Goal: Task Accomplishment & Management: Use online tool/utility

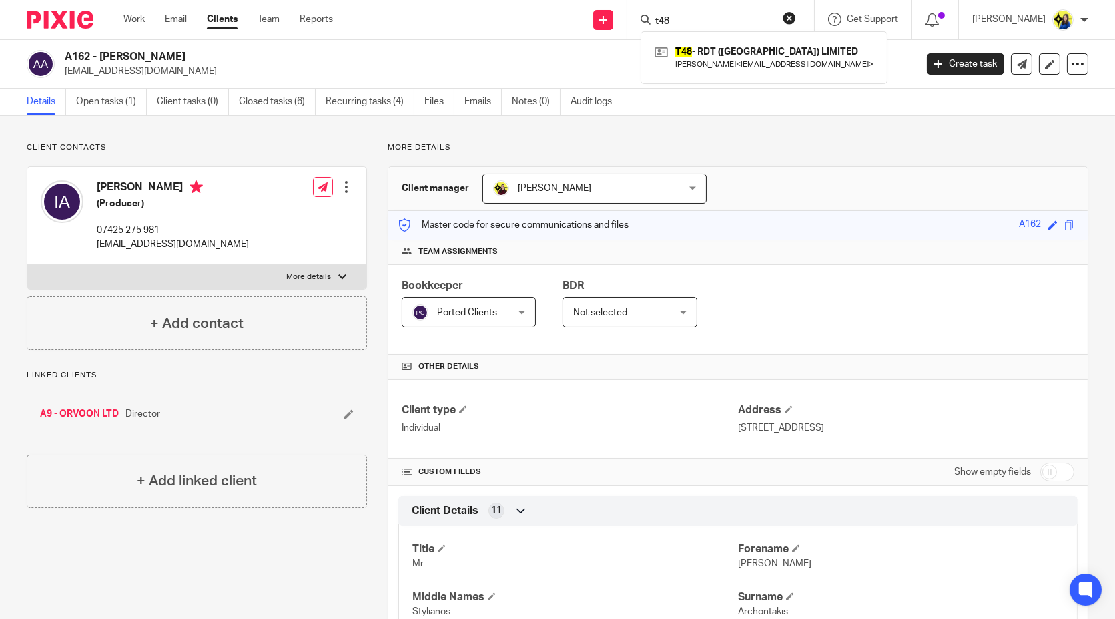
type input "t48"
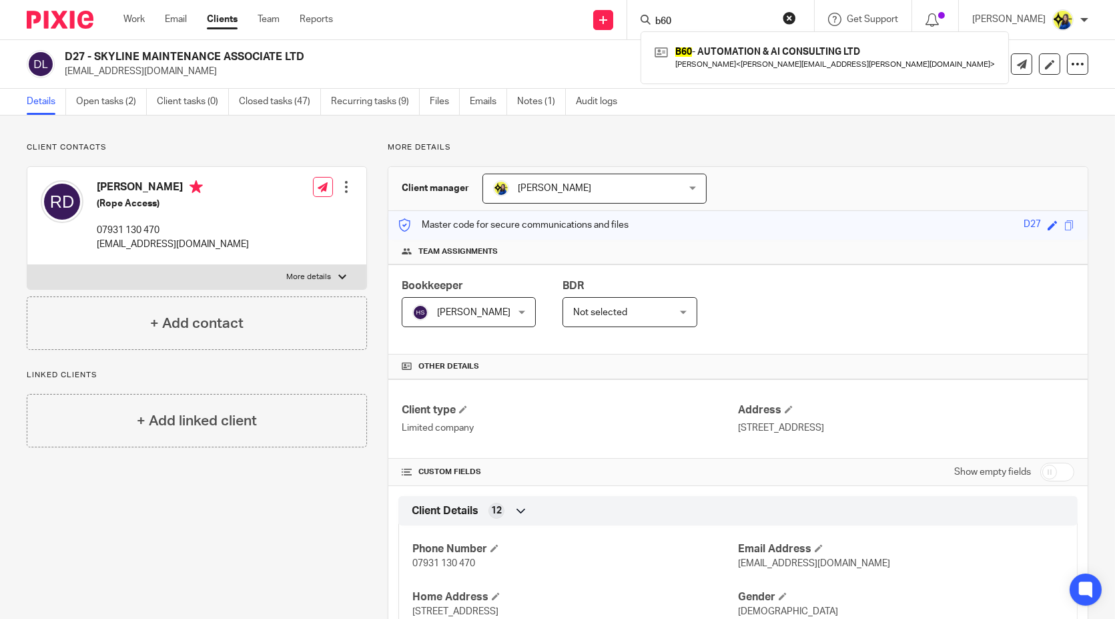
drag, startPoint x: 746, startPoint y: 17, endPoint x: 681, endPoint y: 16, distance: 64.1
click at [681, 16] on div "b60" at bounding box center [719, 19] width 156 height 17
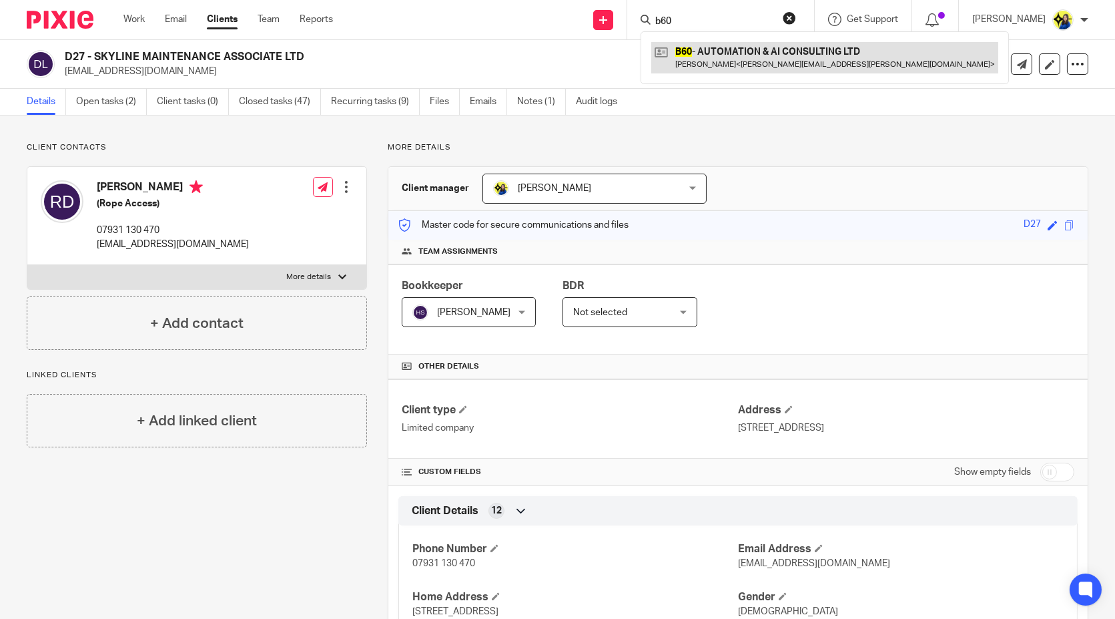
click at [768, 63] on link at bounding box center [824, 57] width 347 height 31
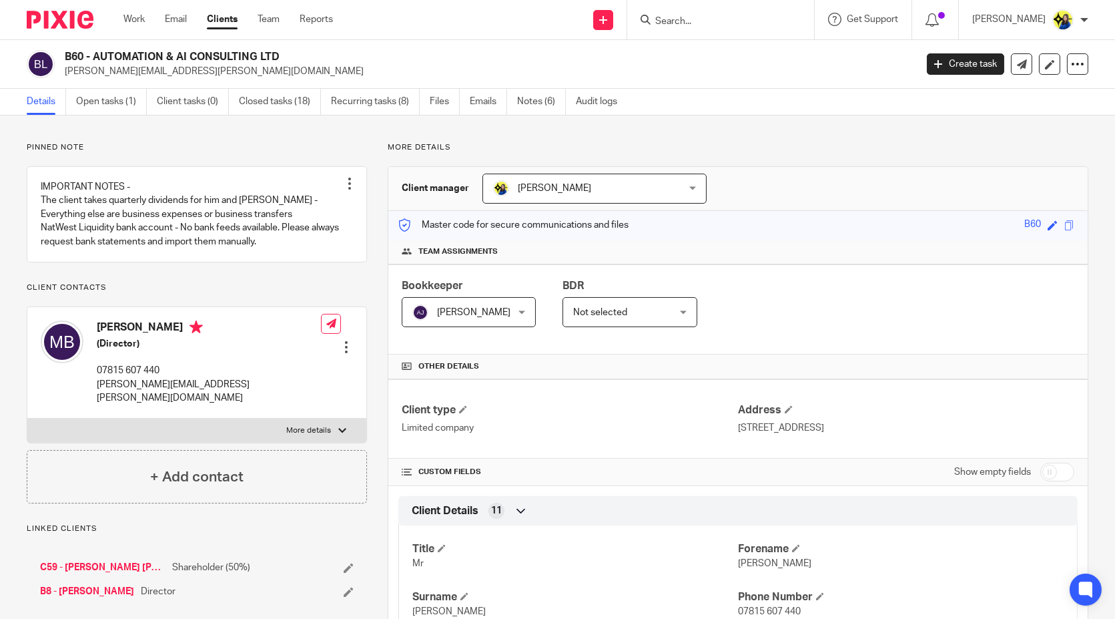
click at [122, 563] on link "C59 - SANDRA REJANE CHAGAS DE ASSUNCAO" at bounding box center [102, 567] width 125 height 13
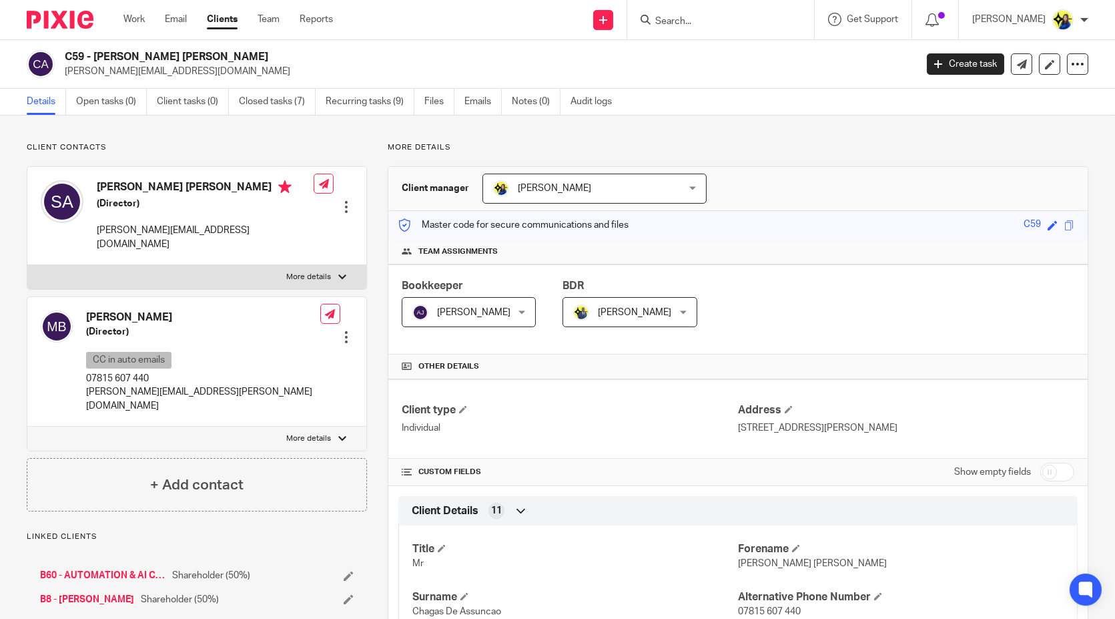
click at [274, 105] on link "Closed tasks (7)" at bounding box center [277, 102] width 77 height 26
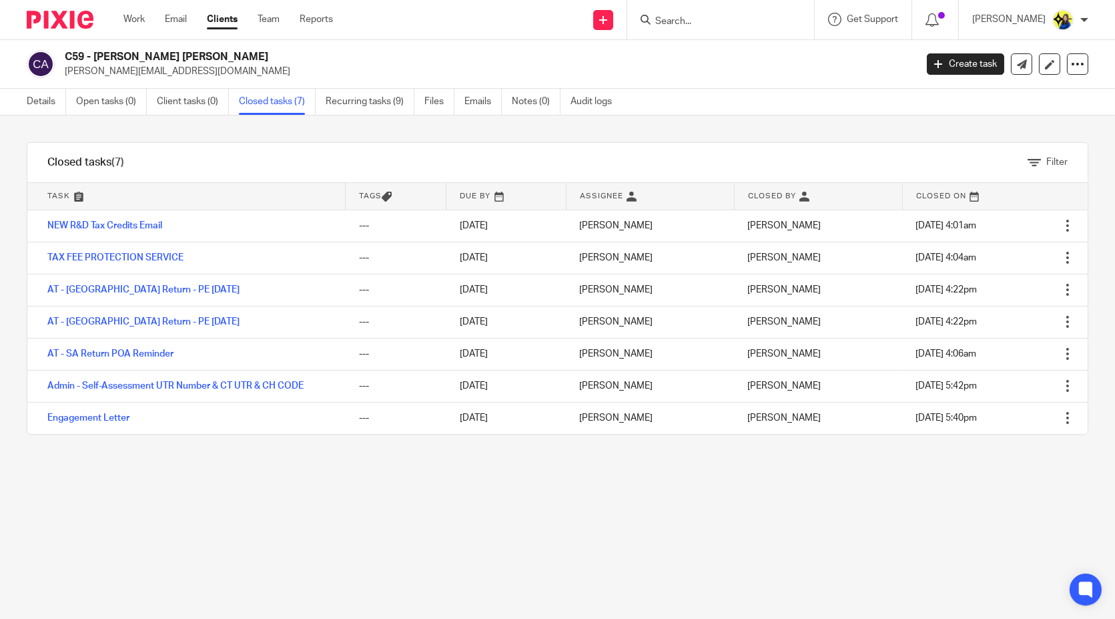
drag, startPoint x: 65, startPoint y: 53, endPoint x: 330, endPoint y: 59, distance: 264.4
click at [330, 59] on h2 "C59 - SANDRA REJANE CHAGAS DE ASSUNCAO" at bounding box center [402, 57] width 674 height 14
copy h2 "C59 - SANDRA REJANE CHAGAS DE ASSUNCAO"
click at [122, 14] on div "Work Email Clients Team Reports Work Email Clients Team Reports Settings" at bounding box center [231, 19] width 243 height 39
click at [130, 21] on link "Work" at bounding box center [133, 19] width 21 height 13
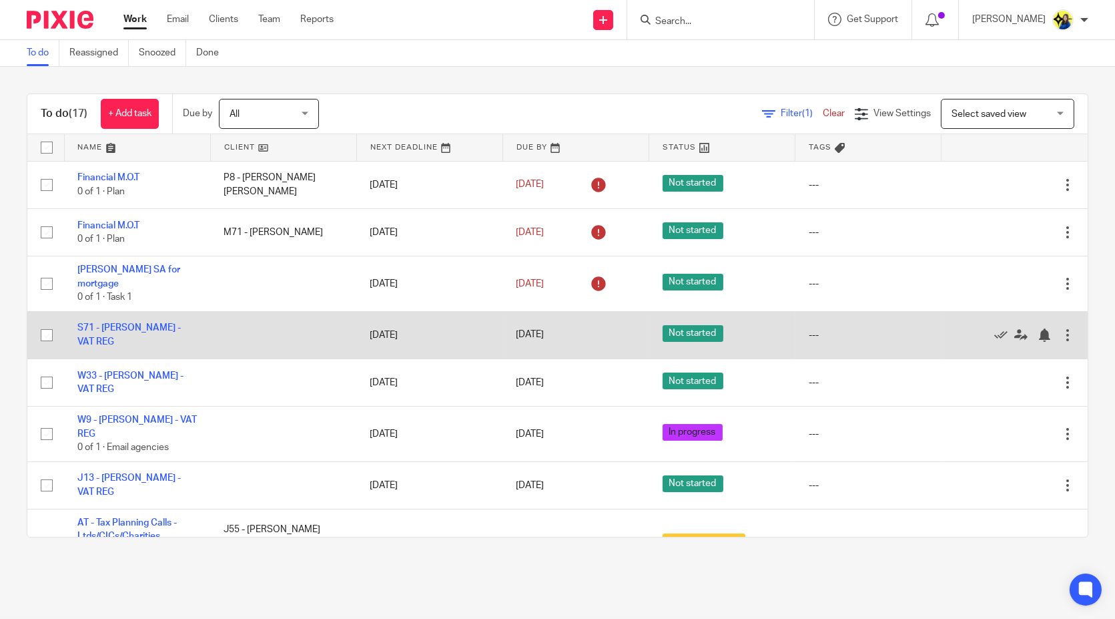
click at [175, 321] on td "S71 - BENJAMIN SHARPE - VAT REG" at bounding box center [137, 334] width 146 height 47
click at [181, 324] on link "S71 - BENJAMIN SHARPE - VAT REG" at bounding box center [128, 334] width 103 height 23
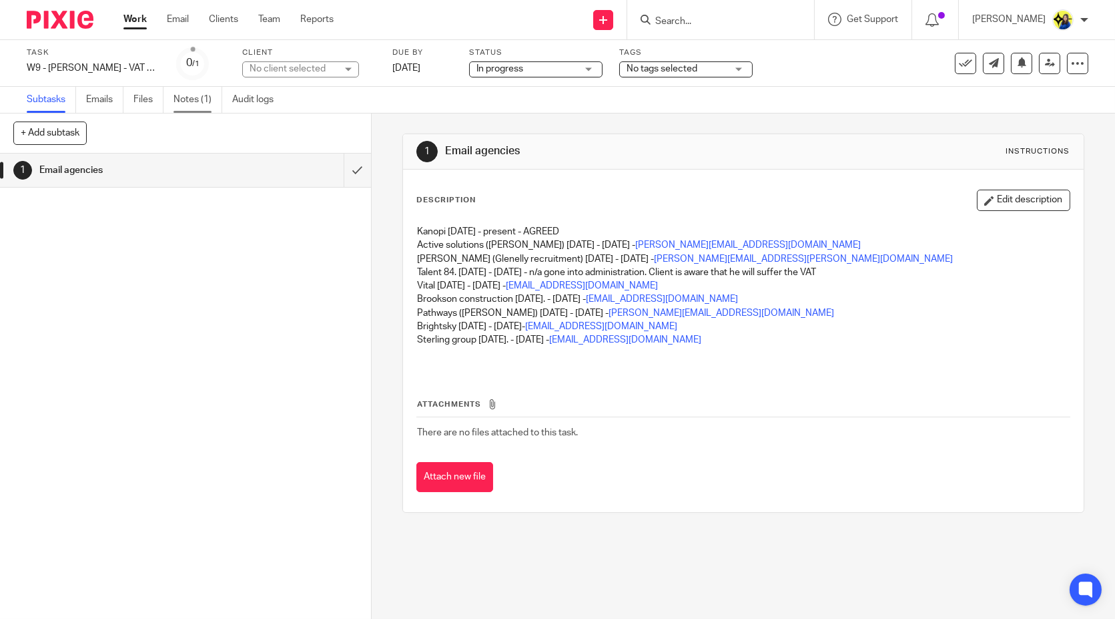
click at [198, 98] on link "Notes (1)" at bounding box center [198, 100] width 49 height 26
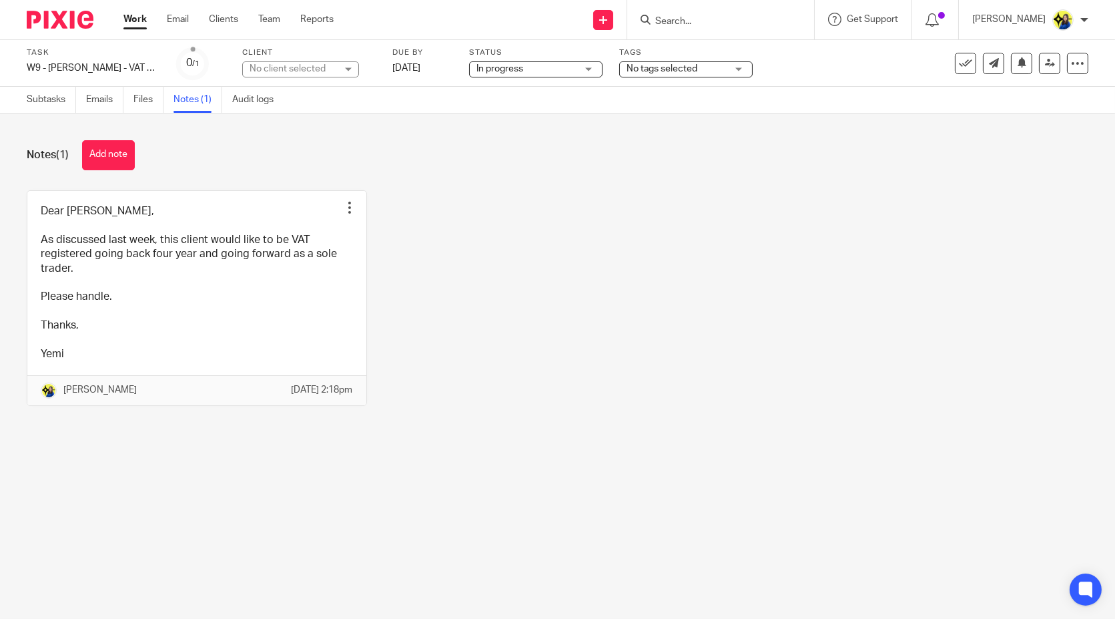
click at [734, 25] on input "Search" at bounding box center [714, 22] width 120 height 12
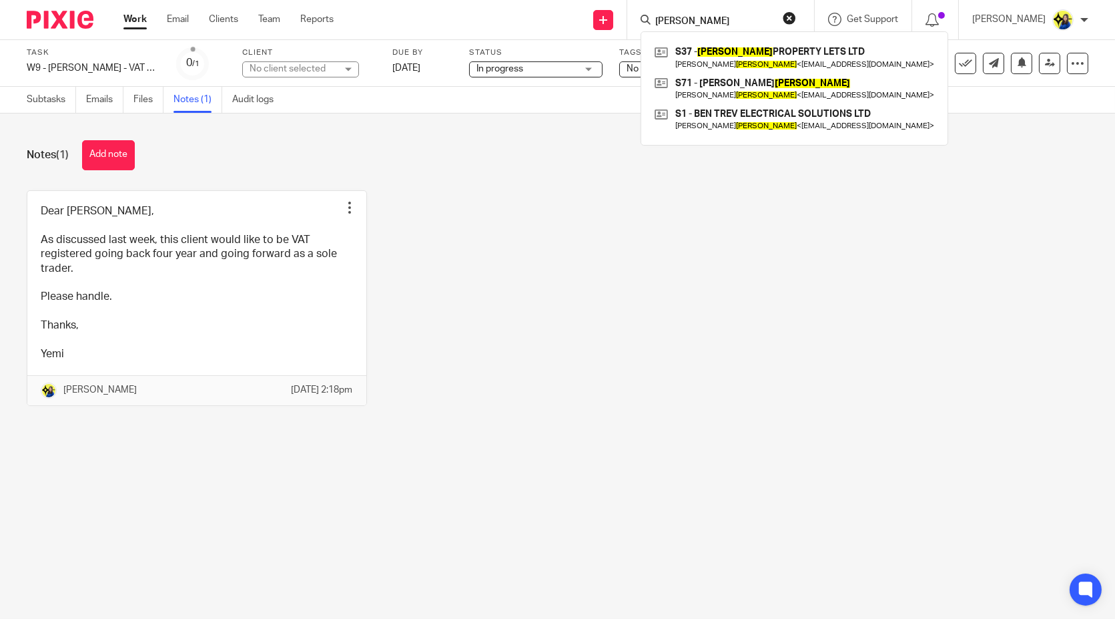
type input "ben sharpe"
click at [802, 92] on link at bounding box center [794, 88] width 286 height 31
click at [802, 113] on link at bounding box center [794, 119] width 286 height 31
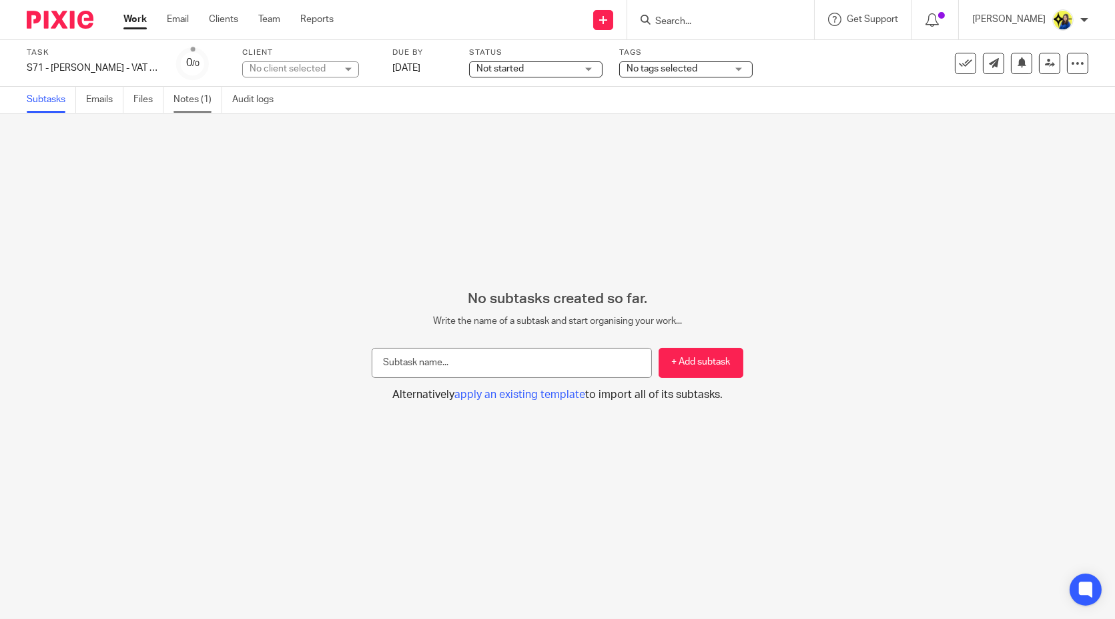
click at [200, 100] on link "Notes (1)" at bounding box center [198, 100] width 49 height 26
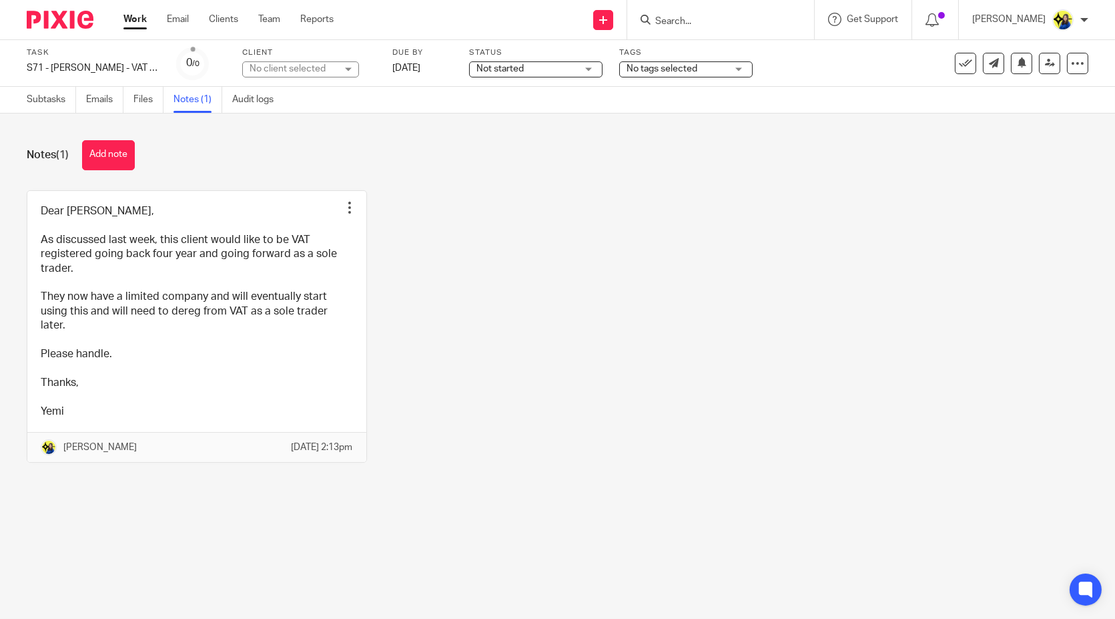
click at [697, 207] on div "Dear Bobo, As discussed last week, this client would like to be VAT registered …" at bounding box center [547, 336] width 1083 height 293
drag, startPoint x: 569, startPoint y: 279, endPoint x: 497, endPoint y: 250, distance: 77.8
click at [559, 274] on div "Dear Bobo, As discussed last week, this client would like to be VAT registered …" at bounding box center [547, 336] width 1083 height 293
click at [771, 22] on input "Search" at bounding box center [714, 22] width 120 height 12
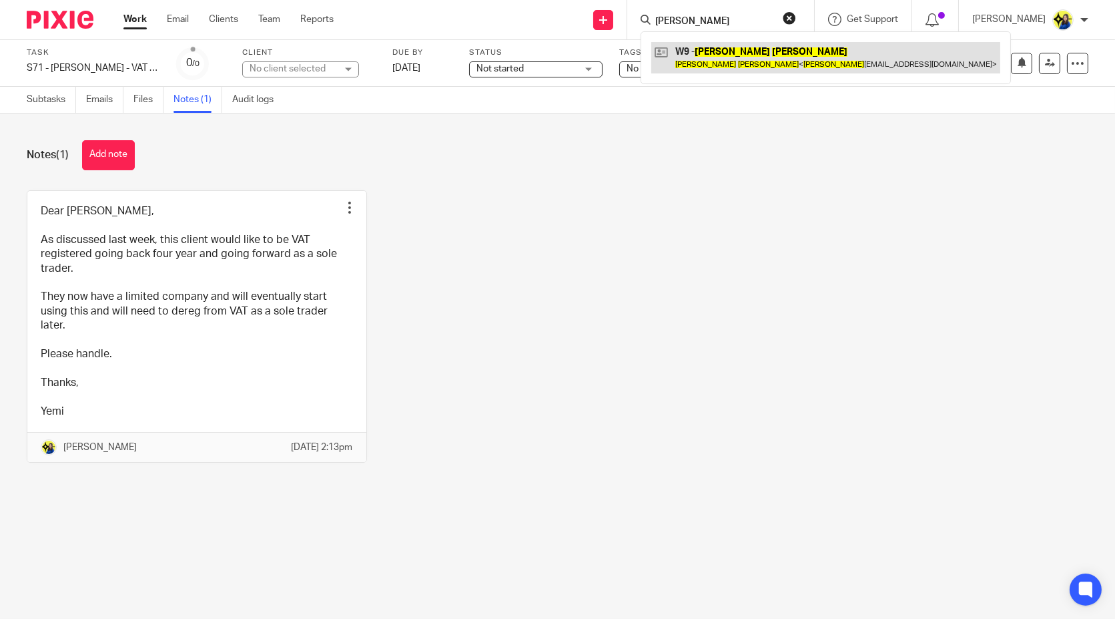
type input "joseph wilson"
click at [782, 67] on link at bounding box center [825, 57] width 349 height 31
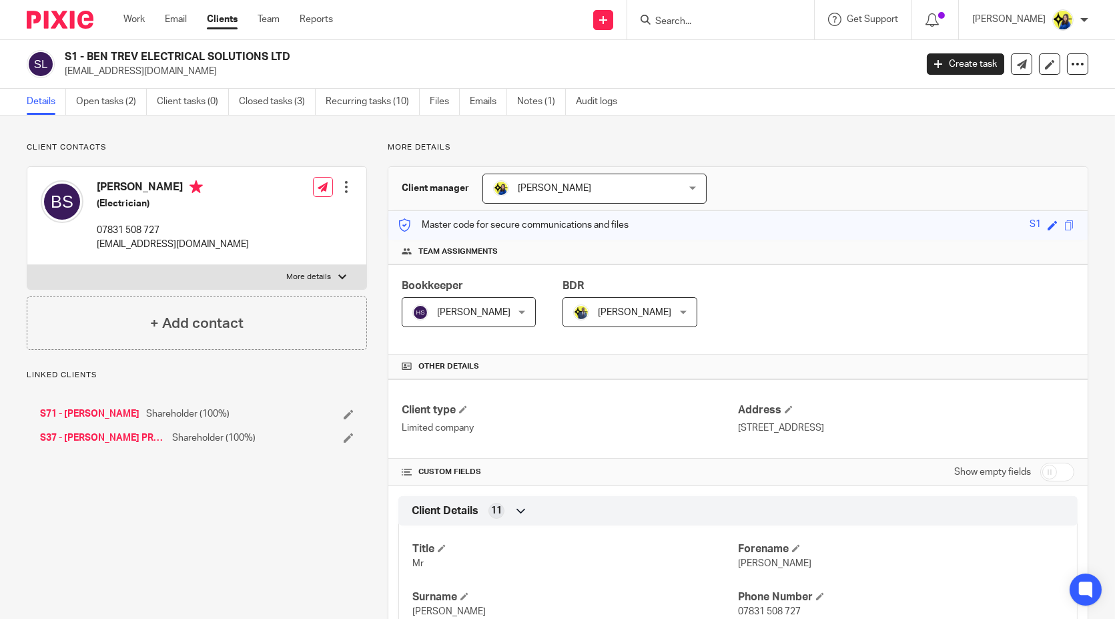
drag, startPoint x: 0, startPoint y: 0, endPoint x: 135, endPoint y: 435, distance: 455.8
drag, startPoint x: 184, startPoint y: 184, endPoint x: 114, endPoint y: 186, distance: 70.1
click at [114, 186] on h4 "Benjamin Sharpe" at bounding box center [173, 188] width 152 height 17
click at [129, 209] on h5 "(Electrician)" at bounding box center [173, 203] width 152 height 13
drag, startPoint x: 226, startPoint y: 254, endPoint x: 91, endPoint y: 260, distance: 135.0
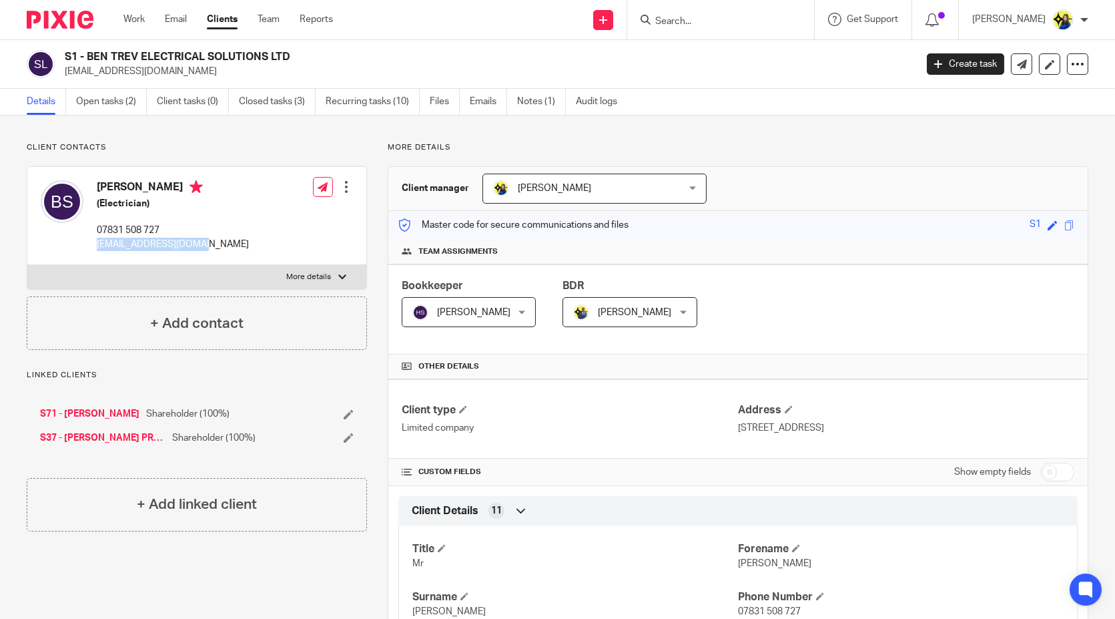
click at [91, 260] on div "Benjamin Sharpe (Electrician) 07831 508 727 bentrev89@hotmail.com Edit contact …" at bounding box center [196, 216] width 339 height 98
copy p "bentrev89@hotmail.com"
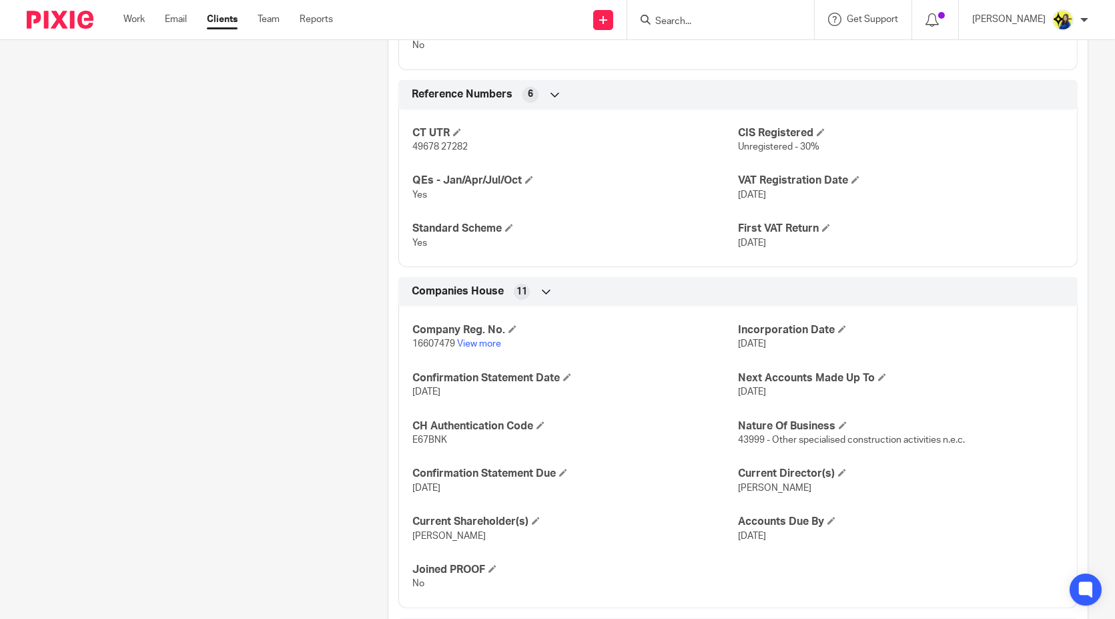
scroll to position [1017, 0]
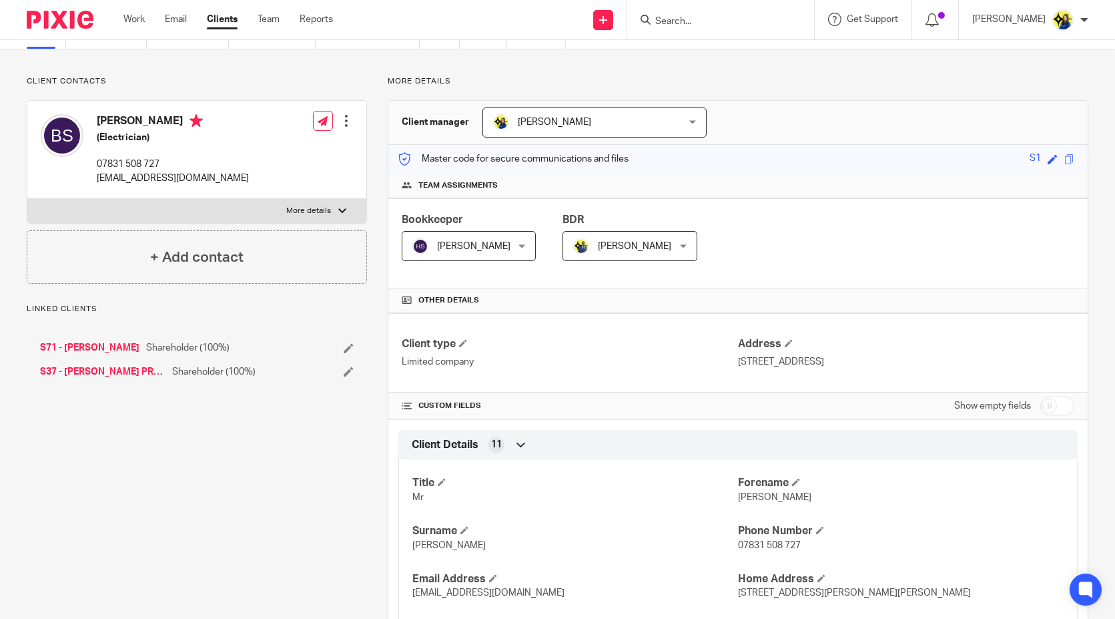
scroll to position [0, 0]
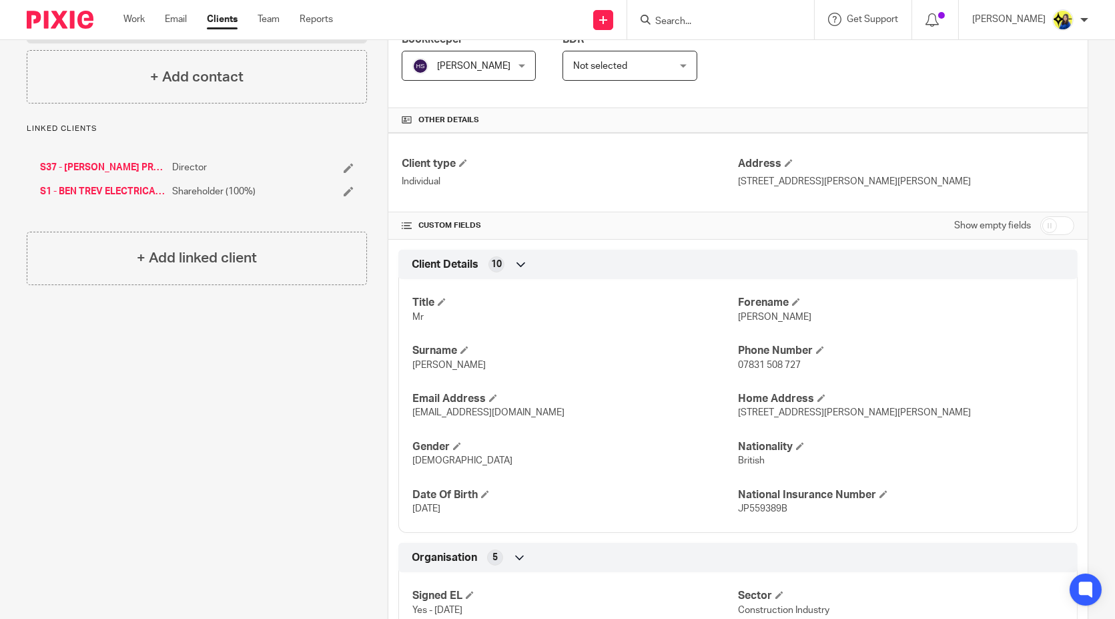
scroll to position [296, 0]
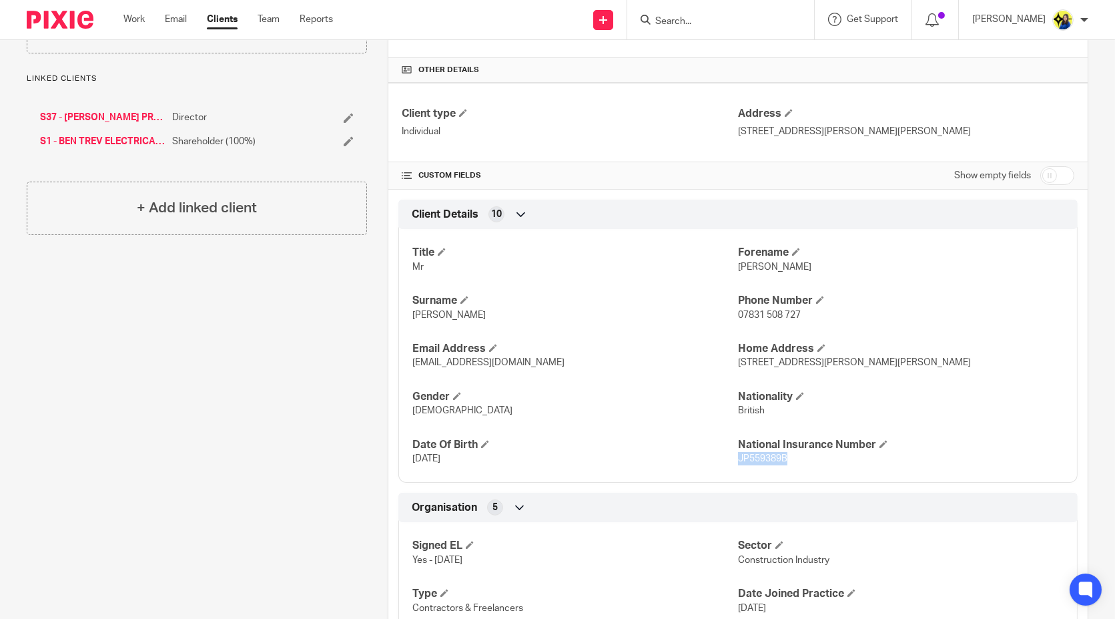
drag, startPoint x: 812, startPoint y: 455, endPoint x: 732, endPoint y: 461, distance: 81.0
click at [738, 461] on p "JP559389B" at bounding box center [901, 458] width 326 height 13
copy span "JP559389B"
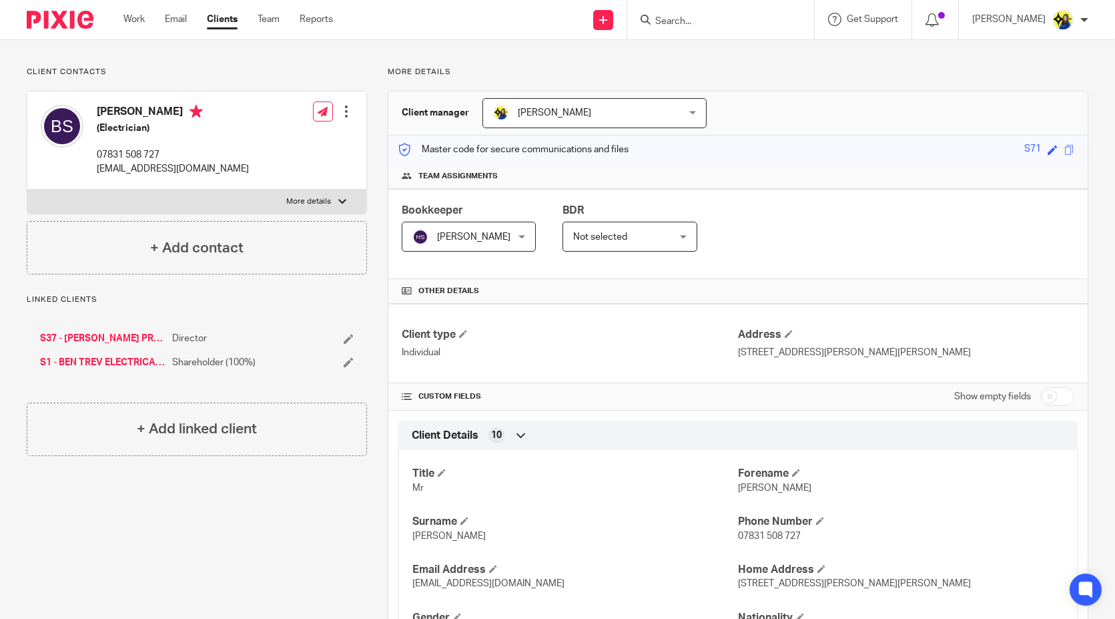
scroll to position [0, 0]
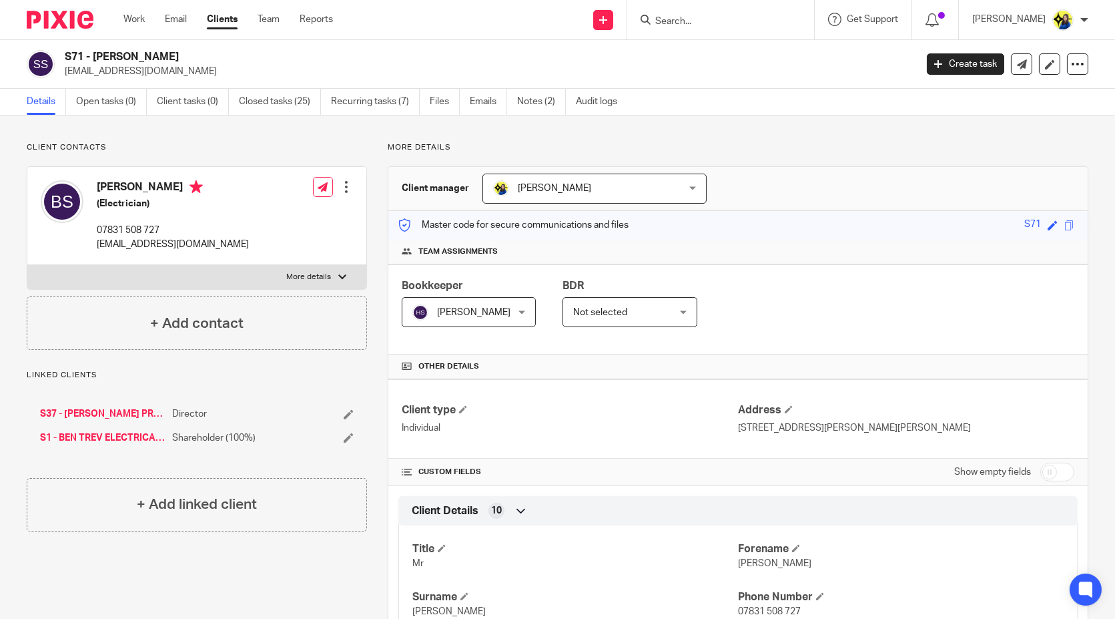
drag, startPoint x: 63, startPoint y: 52, endPoint x: 309, endPoint y: 41, distance: 246.5
click at [309, 41] on div "S71 - [PERSON_NAME] [EMAIL_ADDRESS][DOMAIN_NAME] Create task Update from Compan…" at bounding box center [557, 64] width 1115 height 49
copy h2 "S71 - [PERSON_NAME]"
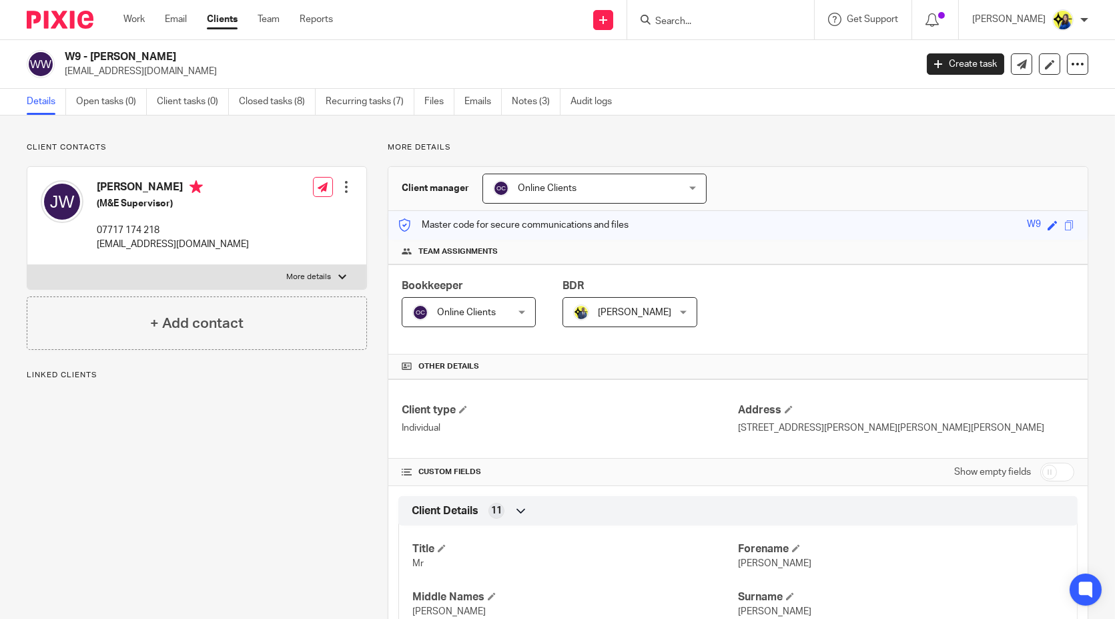
click at [214, 155] on div "Client contacts Joseph Wilson (M&E Supervisor) 07717 174 218 wilson_joe@hotmail…" at bounding box center [197, 246] width 340 height 208
click at [255, 143] on p "Client contacts" at bounding box center [197, 147] width 340 height 11
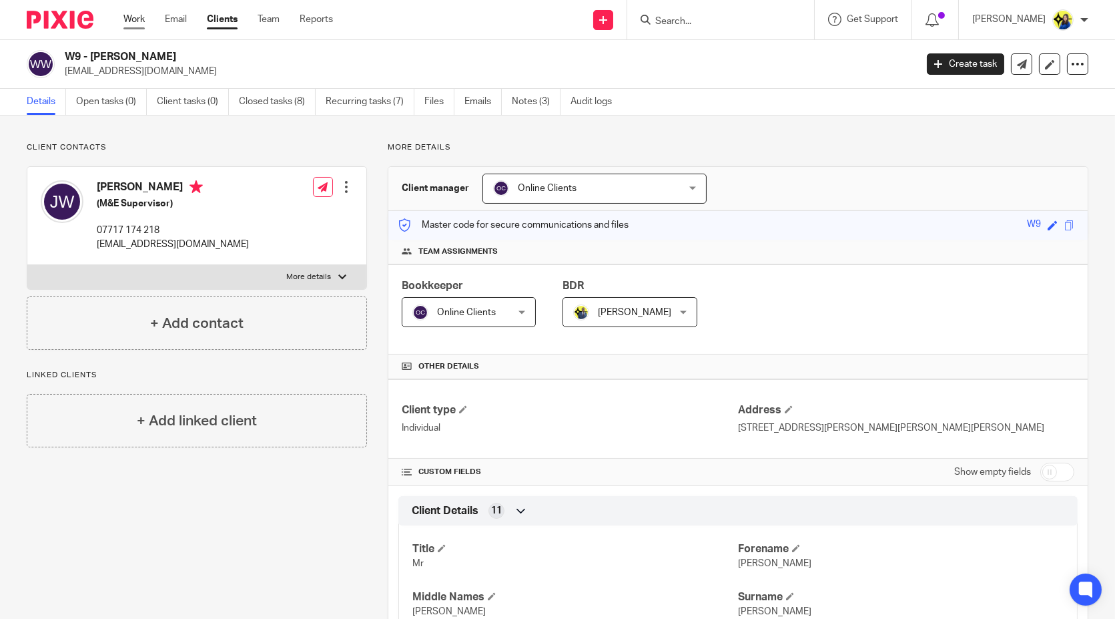
click at [131, 21] on link "Work" at bounding box center [133, 19] width 21 height 13
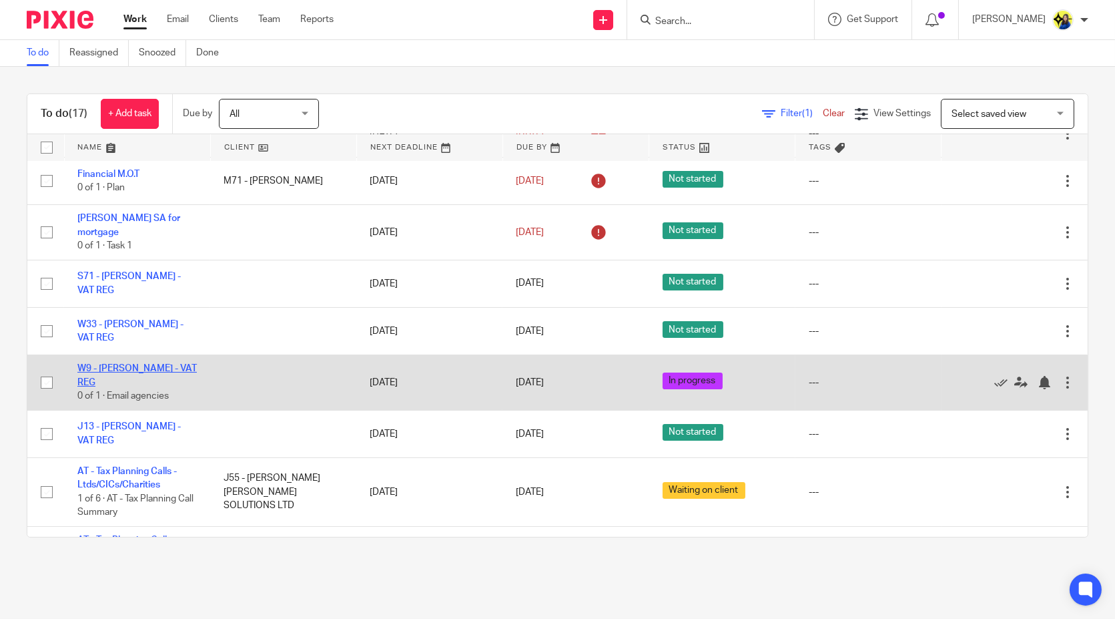
scroll to position [74, 0]
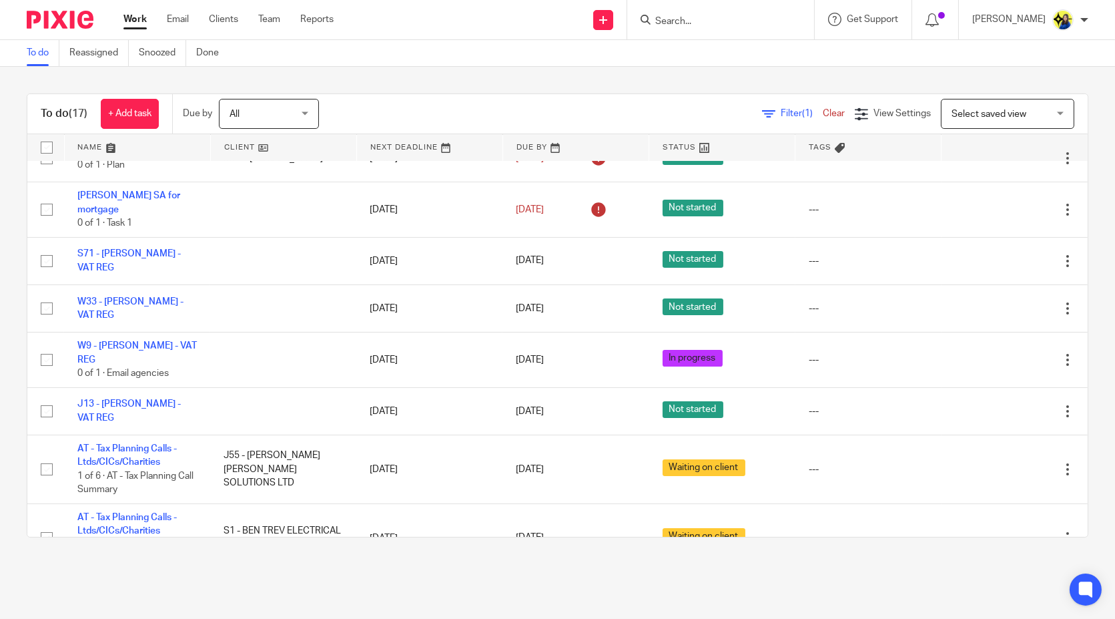
click at [712, 24] on input "Search" at bounding box center [714, 22] width 120 height 12
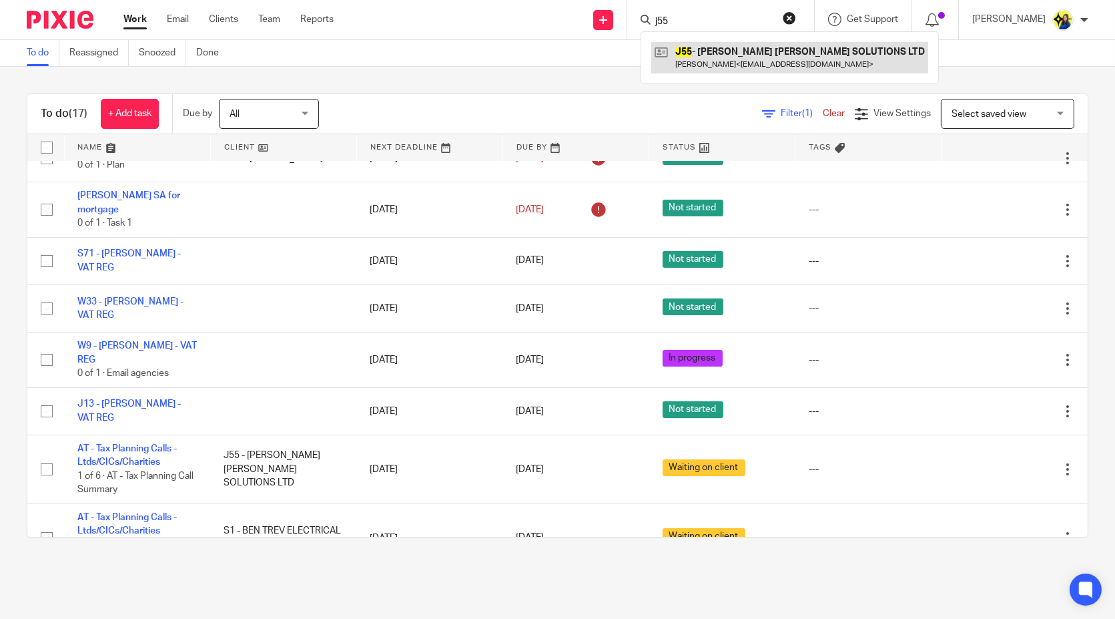
type input "j55"
click at [778, 50] on link at bounding box center [789, 57] width 277 height 31
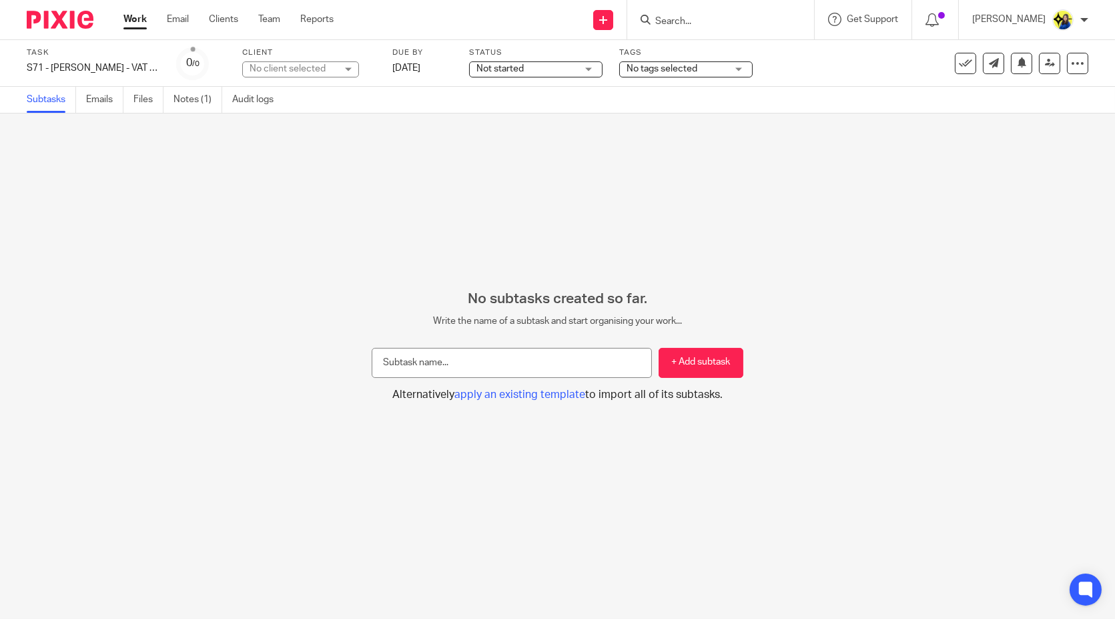
click at [241, 220] on div "No subtasks created so far. Write the name of a subtask and start organising yo…" at bounding box center [557, 365] width 1115 height 505
click at [196, 95] on link "Notes (1)" at bounding box center [198, 100] width 49 height 26
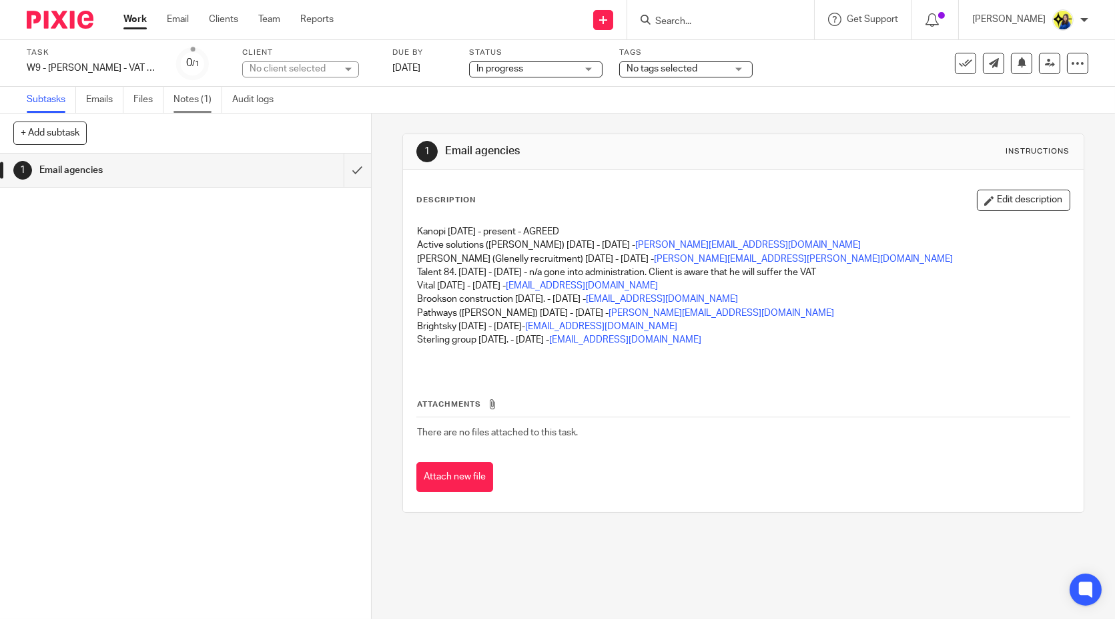
click at [199, 97] on link "Notes (1)" at bounding box center [198, 100] width 49 height 26
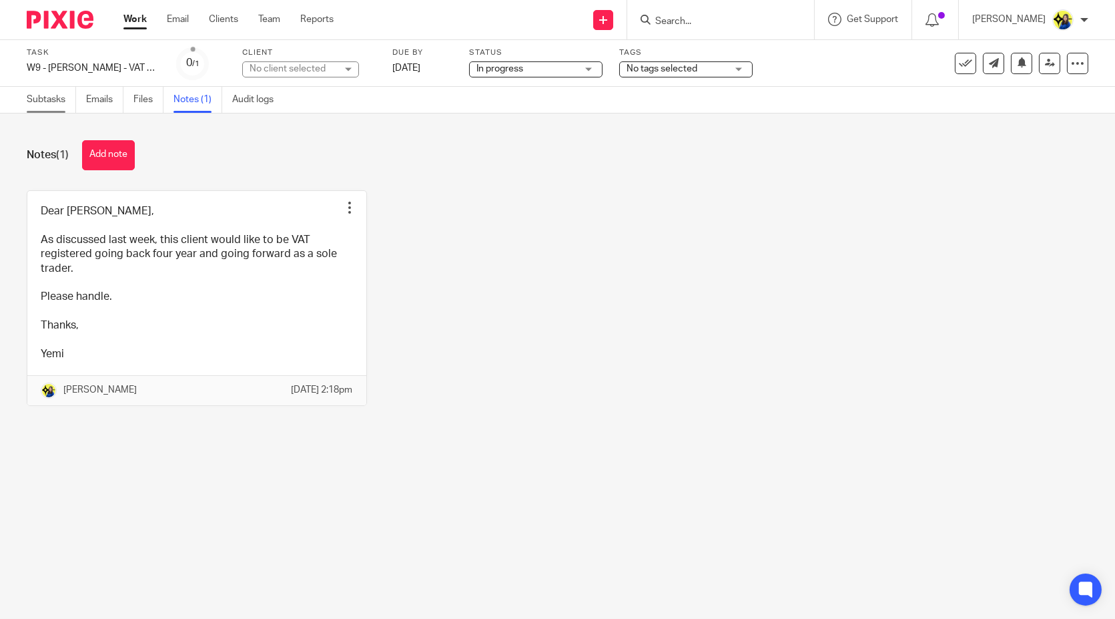
click at [40, 104] on link "Subtasks" at bounding box center [51, 100] width 49 height 26
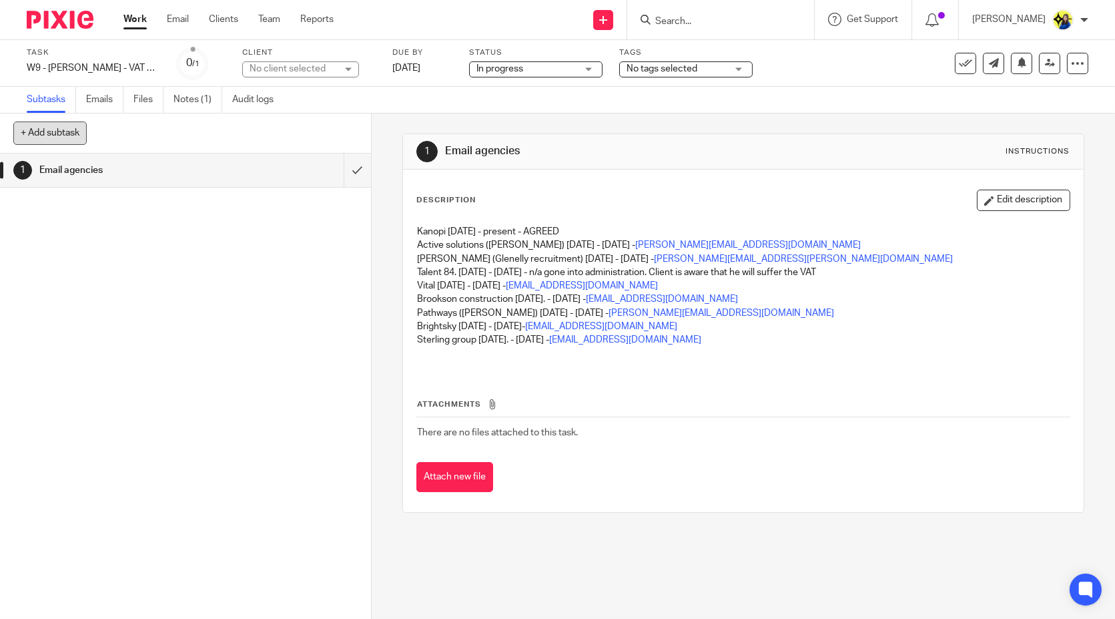
click at [64, 123] on button "+ Add subtask" at bounding box center [49, 132] width 73 height 23
click at [64, 123] on div "+ Add subtask Cancel + Add" at bounding box center [185, 133] width 371 height 40
click at [187, 267] on div "1 Email agencies" at bounding box center [185, 386] width 371 height 465
click at [614, 565] on div "1 Email agencies Instructions Description Edit description Kanopi [DATE] - pres…" at bounding box center [744, 365] width 744 height 505
click at [625, 590] on div "1 Email agencies Instructions Description Edit description Kanopi 03-04-24 - pr…" at bounding box center [744, 365] width 744 height 505
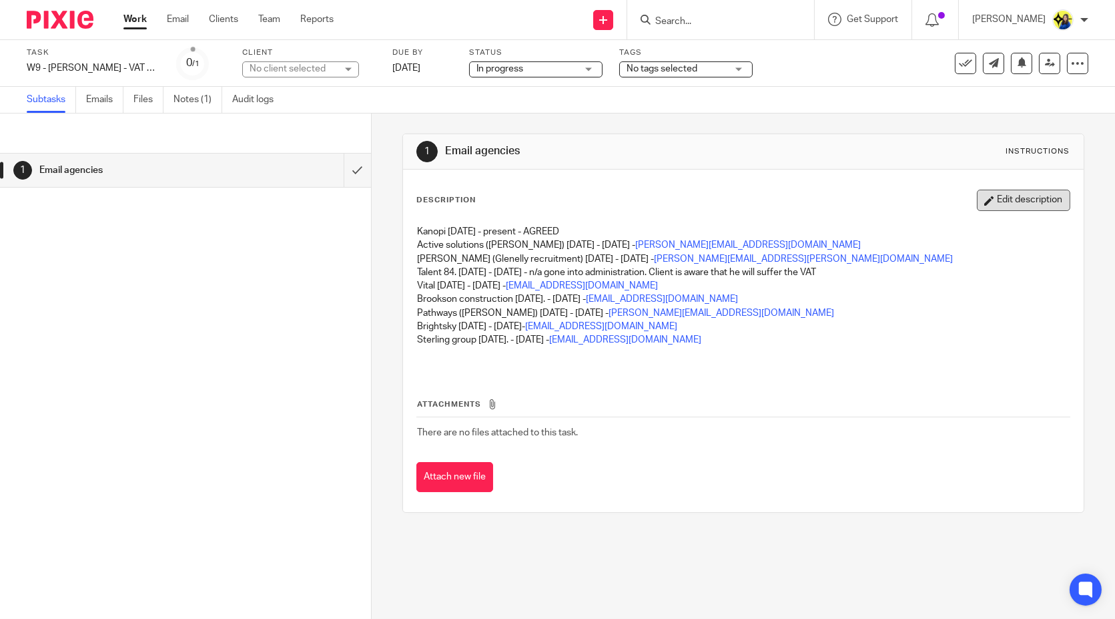
click at [1029, 201] on button "Edit description" at bounding box center [1023, 200] width 93 height 21
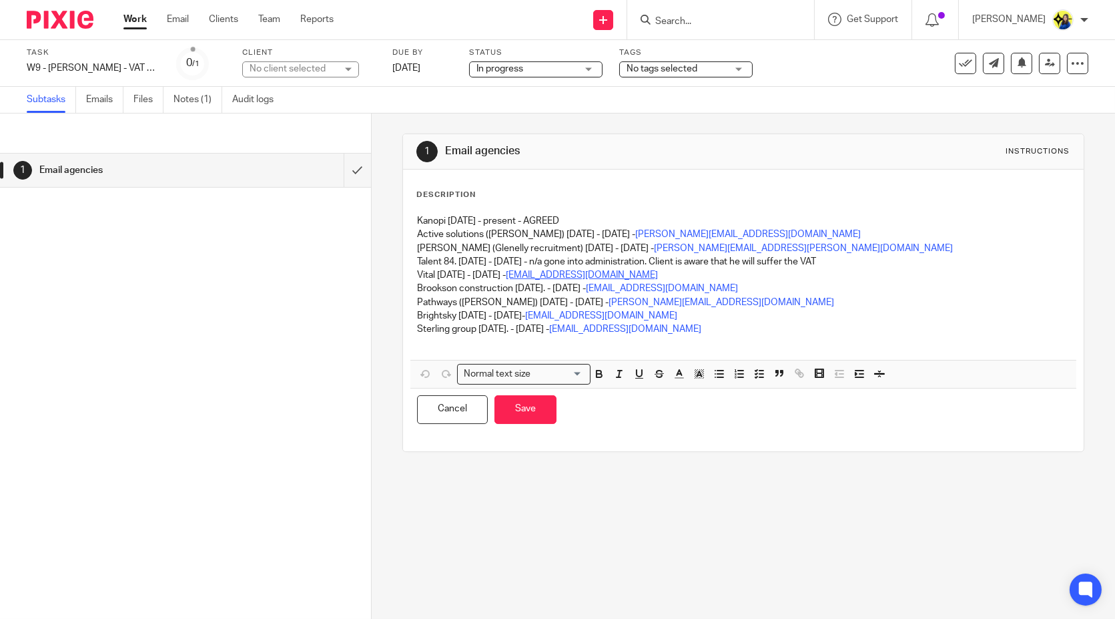
click at [595, 274] on link "HeadOffice@vital.uk.com" at bounding box center [582, 274] width 152 height 9
click at [410, 220] on div "Kanopi 03-04-24 - present - AGREED Active solutions (Tom Williams) 18-10-23 - 2…" at bounding box center [742, 284] width 665 height 152
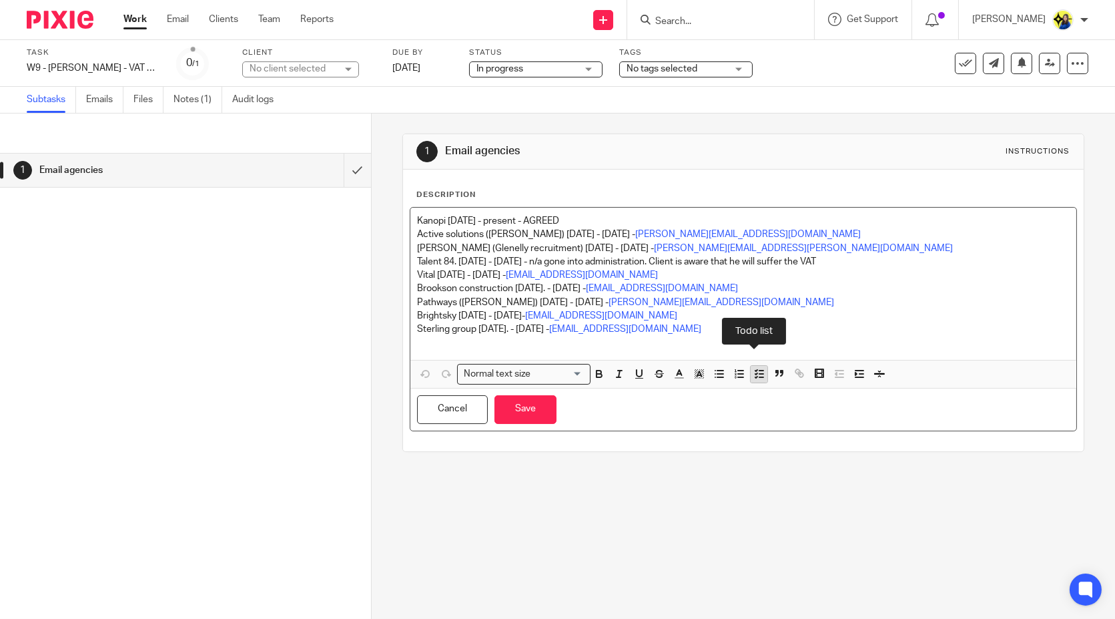
click at [757, 372] on icon "button" at bounding box center [760, 374] width 12 height 12
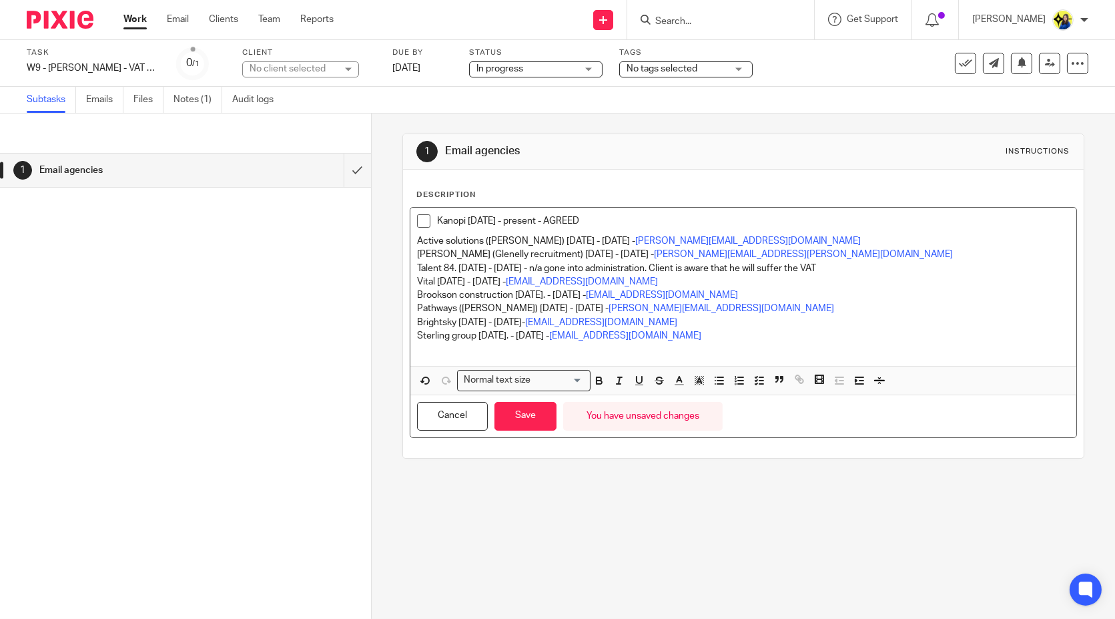
click at [410, 243] on div "Kanopi 03-04-24 - present - AGREED Active solutions (Tom Williams) 18-10-23 - 2…" at bounding box center [742, 287] width 665 height 158
click at [762, 381] on button "button" at bounding box center [759, 380] width 17 height 17
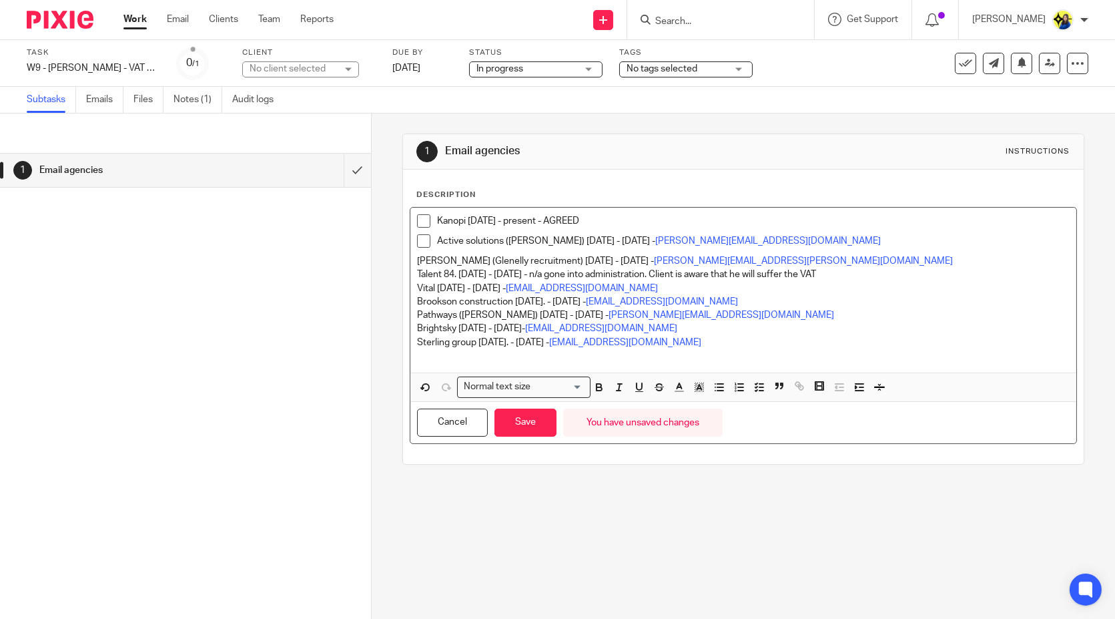
click at [410, 255] on div "Kanopi 03-04-24 - present - AGREED Active solutions (Tom Williams) 18-10-23 - 2…" at bounding box center [742, 290] width 665 height 165
click at [738, 381] on icon "button" at bounding box center [740, 387] width 12 height 12
click at [760, 386] on icon "button" at bounding box center [760, 387] width 12 height 12
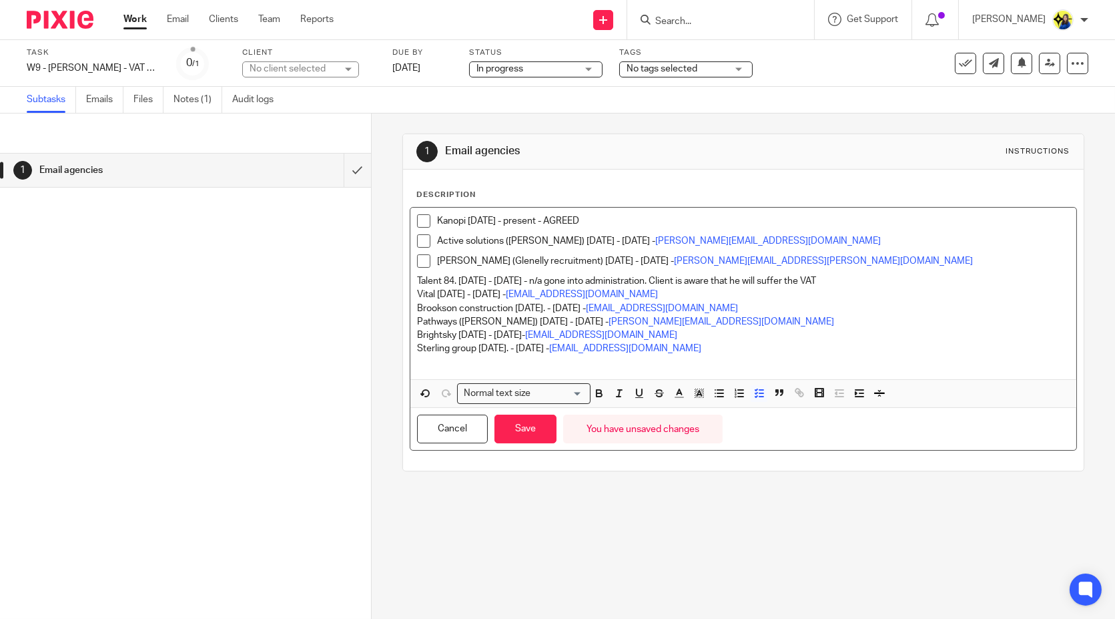
click at [417, 278] on p "Talent 84. 25-07-23 - 01-08-23 - n/a gone into administration. Client is aware …" at bounding box center [743, 280] width 652 height 13
click at [760, 397] on line "button" at bounding box center [762, 397] width 4 height 0
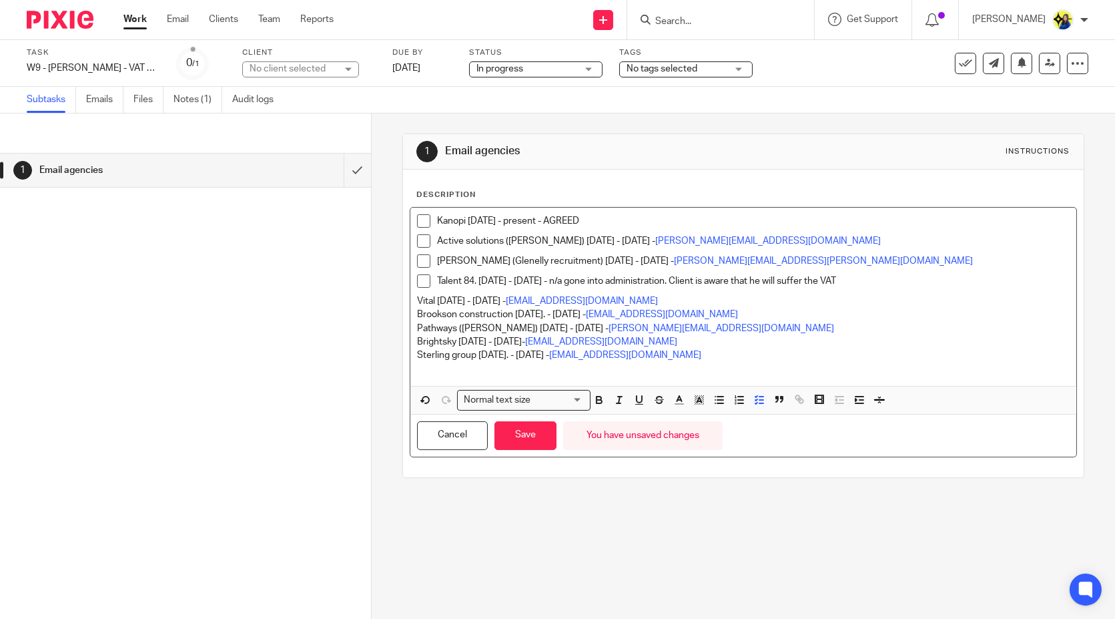
click at [410, 304] on div "Kanopi 03-04-24 - present - AGREED Active solutions (Tom Williams) 18-10-23 - 2…" at bounding box center [742, 297] width 665 height 178
click at [752, 405] on button "button" at bounding box center [759, 400] width 17 height 17
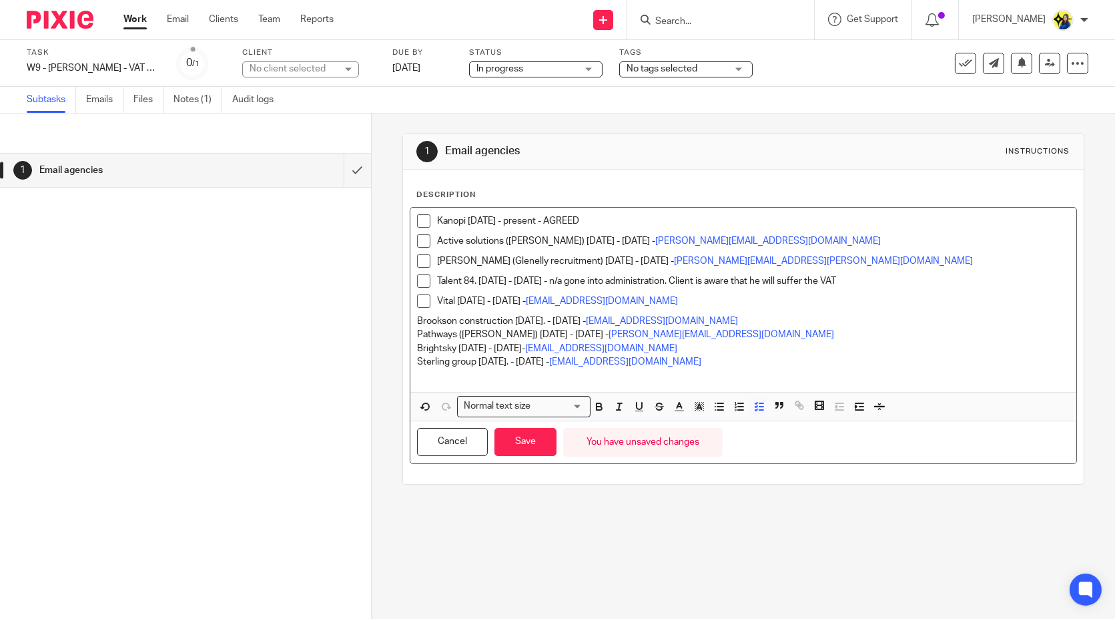
click at [410, 317] on div "Kanopi 03-04-24 - present - AGREED Active solutions (Tom Williams) 18-10-23 - 2…" at bounding box center [742, 300] width 665 height 184
click at [754, 407] on icon "button" at bounding box center [760, 406] width 12 height 12
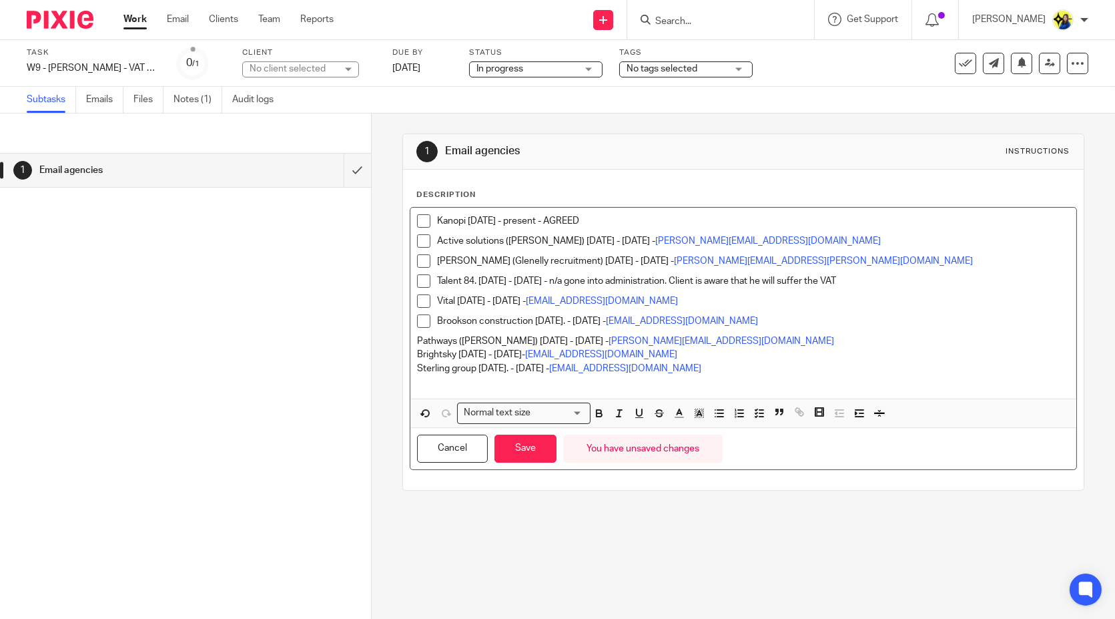
click at [417, 338] on p "Pathways (Tom Williams) 29-09-22 - 23-03-23 - tom@solutions.uk.net" at bounding box center [743, 340] width 652 height 13
click at [760, 410] on line "button" at bounding box center [762, 410] width 4 height 0
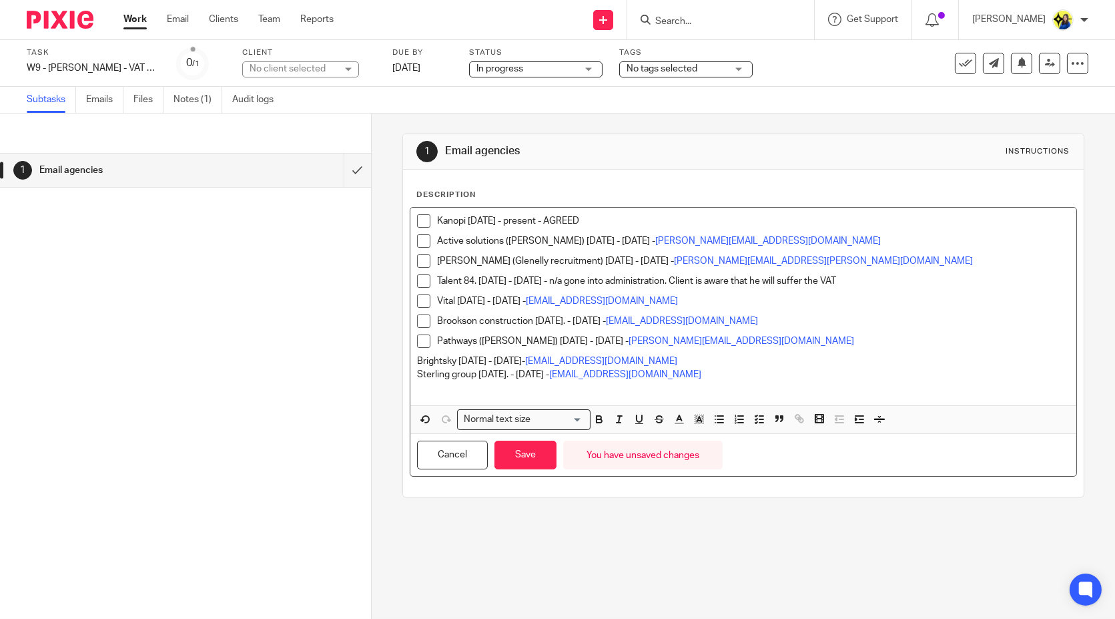
click at [417, 360] on p "Brightsky 18-02-22 - 26-09-22- info@brightskyumbrella.co.uk" at bounding box center [743, 360] width 652 height 13
click at [754, 418] on icon "button" at bounding box center [760, 419] width 12 height 12
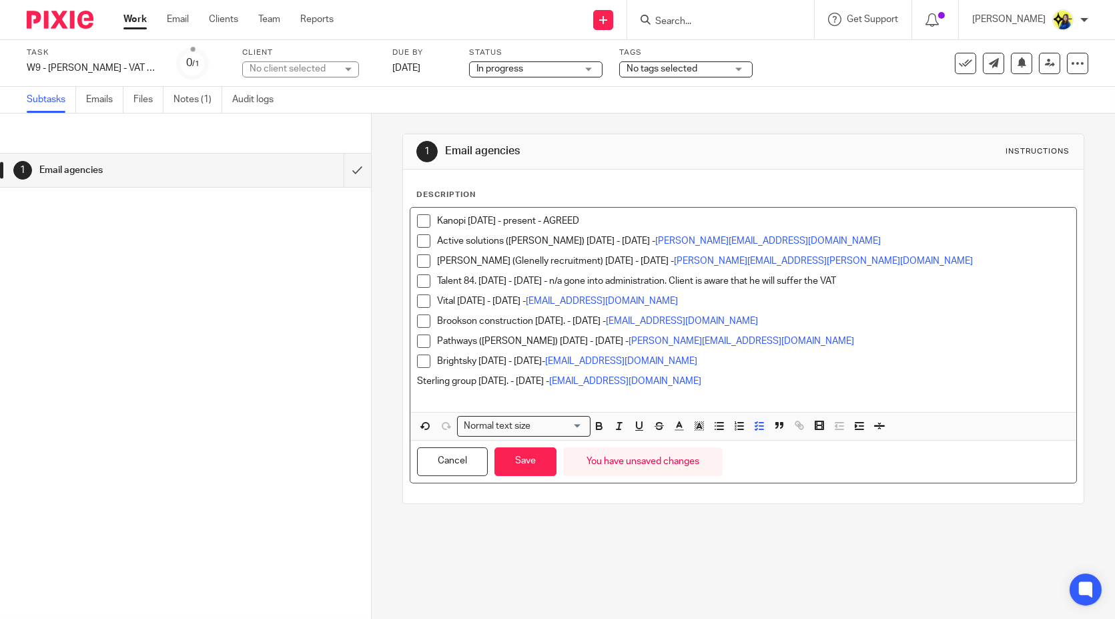
click at [417, 378] on p "Sterling group 02-09-21. - 11-02-22 - info@thesterlinggroup.co.uk" at bounding box center [743, 380] width 652 height 13
click at [754, 429] on icon "button" at bounding box center [760, 426] width 12 height 12
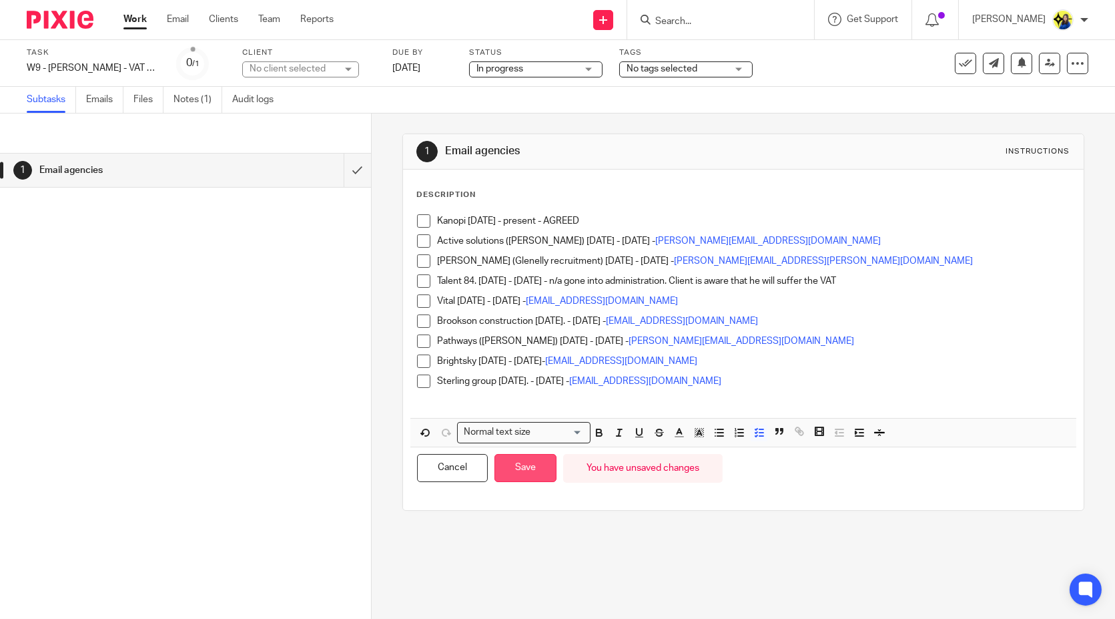
click at [525, 463] on button "Save" at bounding box center [526, 468] width 62 height 29
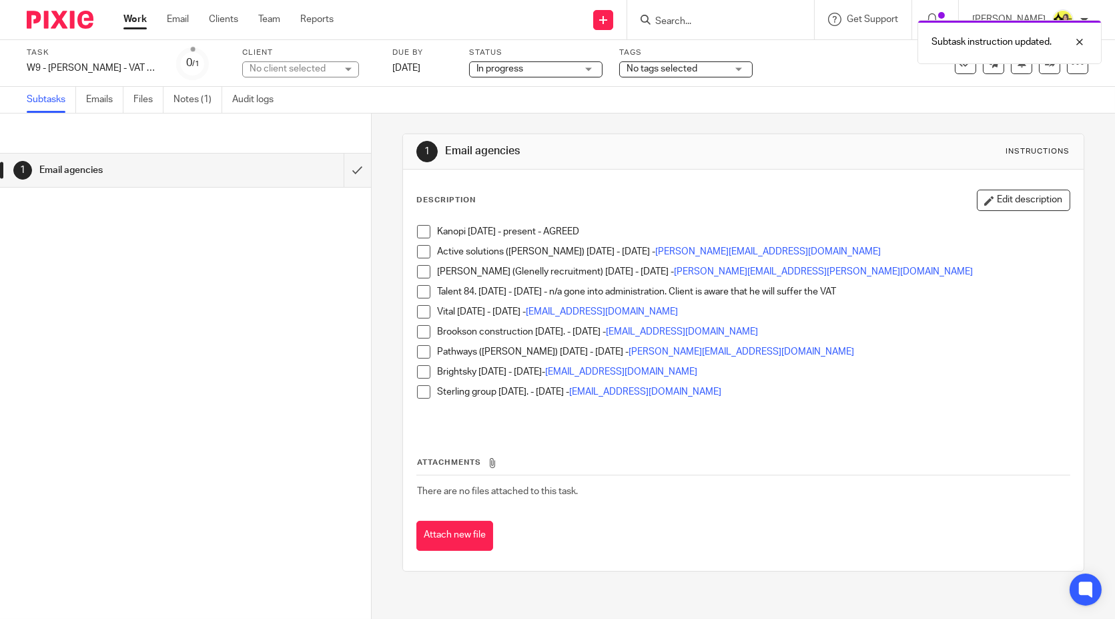
click at [215, 352] on div "1 Email agencies" at bounding box center [185, 386] width 371 height 465
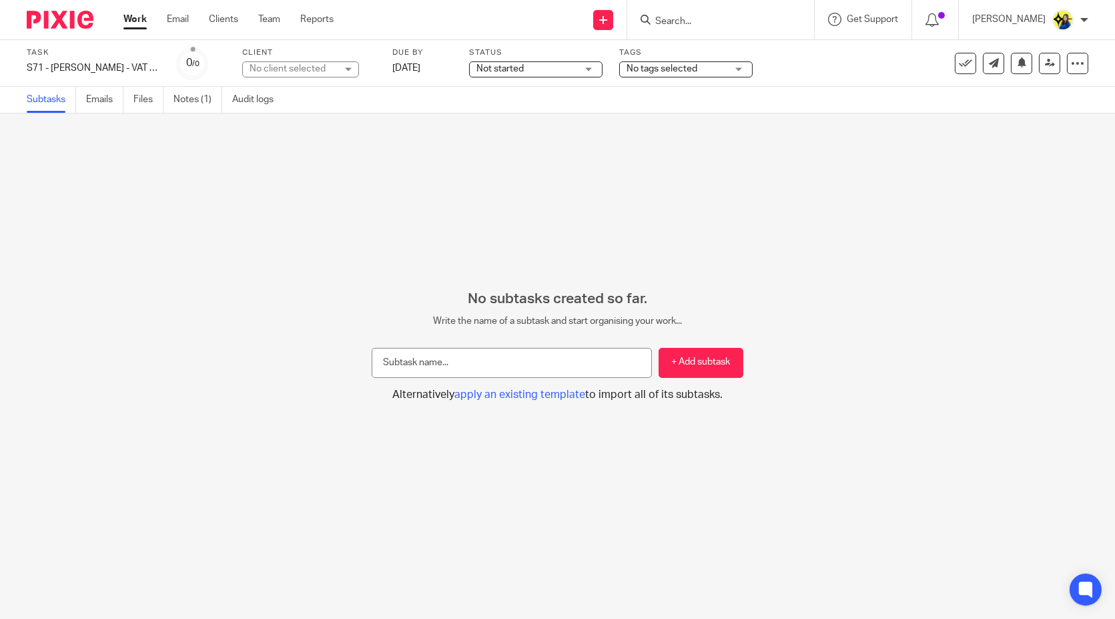
click at [435, 270] on div "No subtasks created so far. Write the name of a subtask and start organising yo…" at bounding box center [557, 365] width 1115 height 505
click at [686, 353] on button "+ Add subtask" at bounding box center [701, 363] width 85 height 30
click at [539, 370] on input "text" at bounding box center [512, 363] width 280 height 30
click at [528, 374] on input "text" at bounding box center [512, 363] width 280 height 30
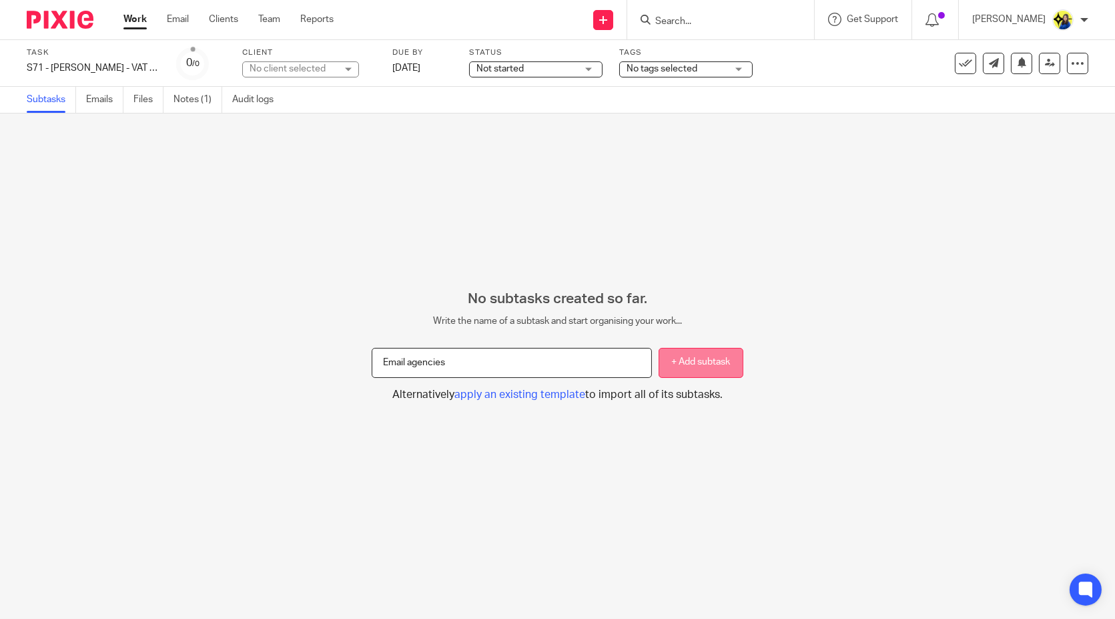
type input "Email agencies"
click at [667, 368] on button "+ Add subtask" at bounding box center [701, 363] width 85 height 30
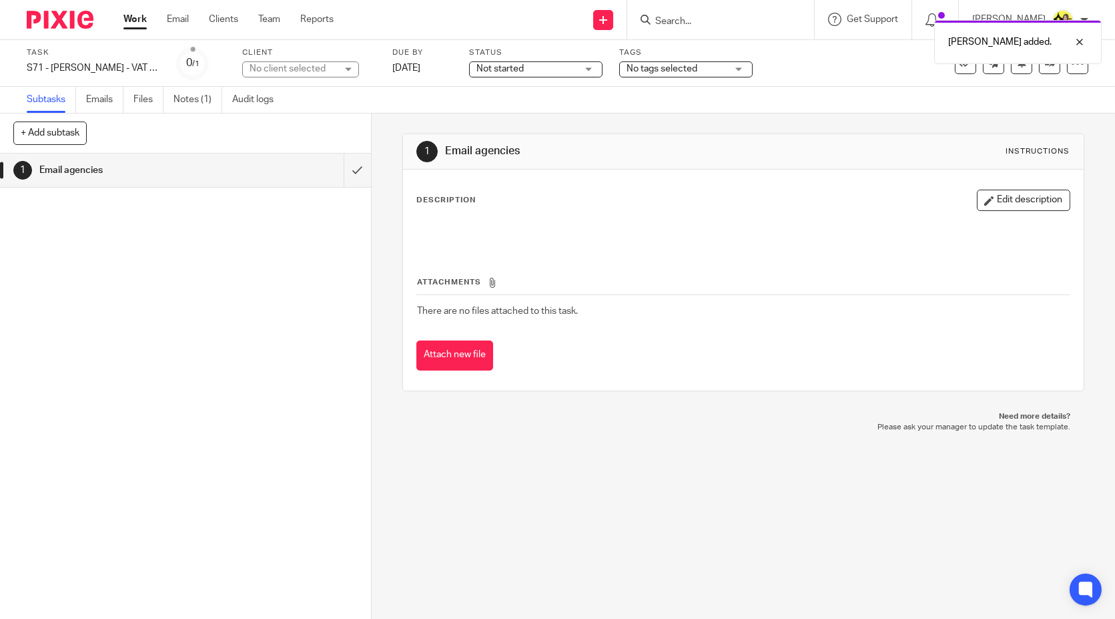
drag, startPoint x: 550, startPoint y: 217, endPoint x: 644, endPoint y: 209, distance: 94.4
click at [555, 216] on div "Description Edit description" at bounding box center [742, 219] width 653 height 59
click at [989, 197] on button "Edit description" at bounding box center [1023, 200] width 93 height 21
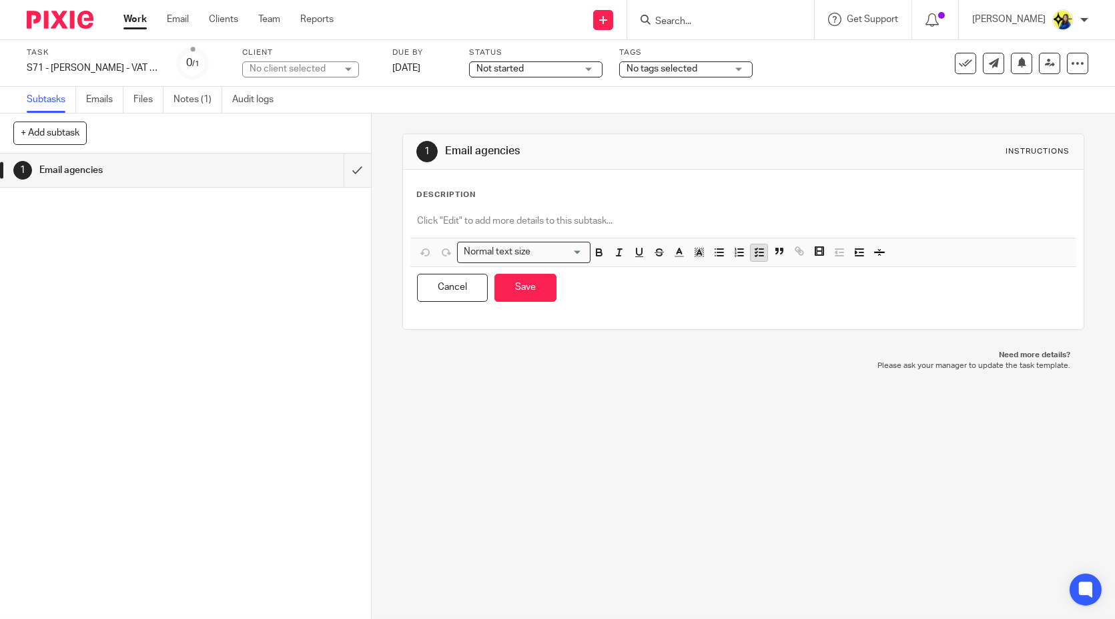
click at [754, 252] on icon "button" at bounding box center [760, 252] width 12 height 12
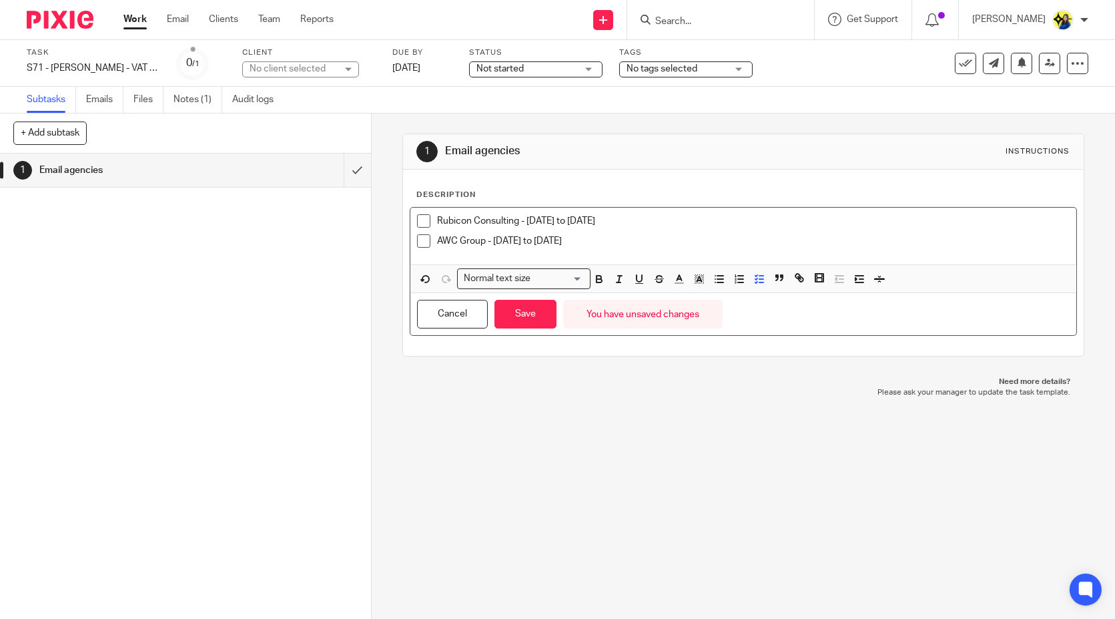
drag, startPoint x: 657, startPoint y: 217, endPoint x: 522, endPoint y: 207, distance: 135.2
click at [522, 208] on div "Rubicon Consulting - Sep 2021 to December 2022 AWC Group - 22-01-2023 to 22-11-…" at bounding box center [742, 236] width 665 height 57
click at [624, 239] on p "AWC Group - 22-01-2023 to 22-11-2024" at bounding box center [753, 240] width 632 height 13
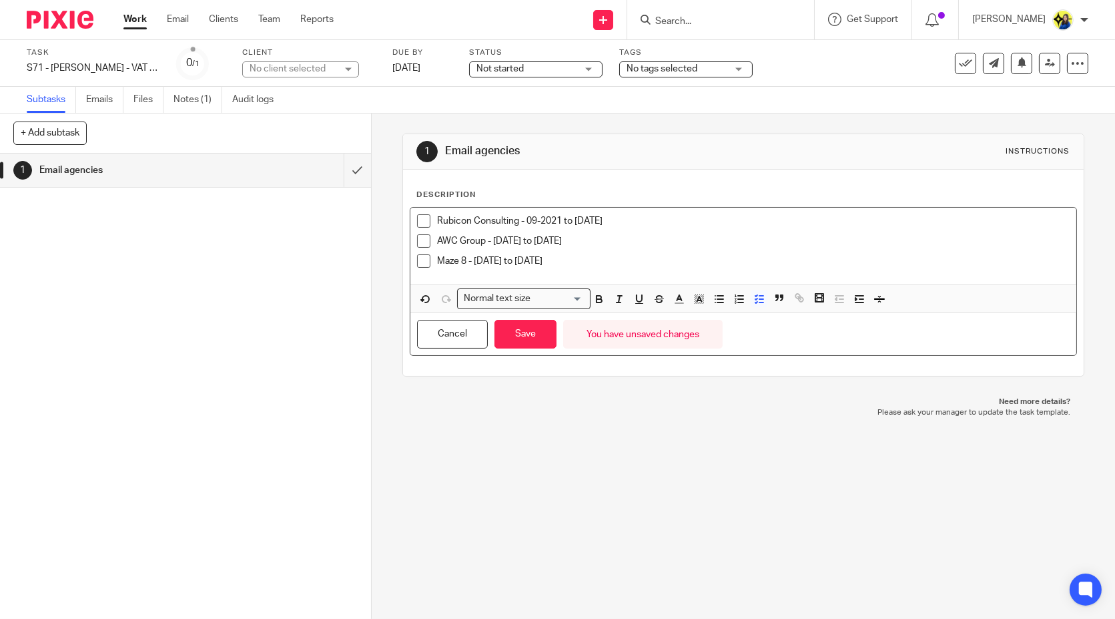
click at [641, 260] on p "Maze 8 - 10-04-2024 to 27-12-2025" at bounding box center [753, 260] width 632 height 13
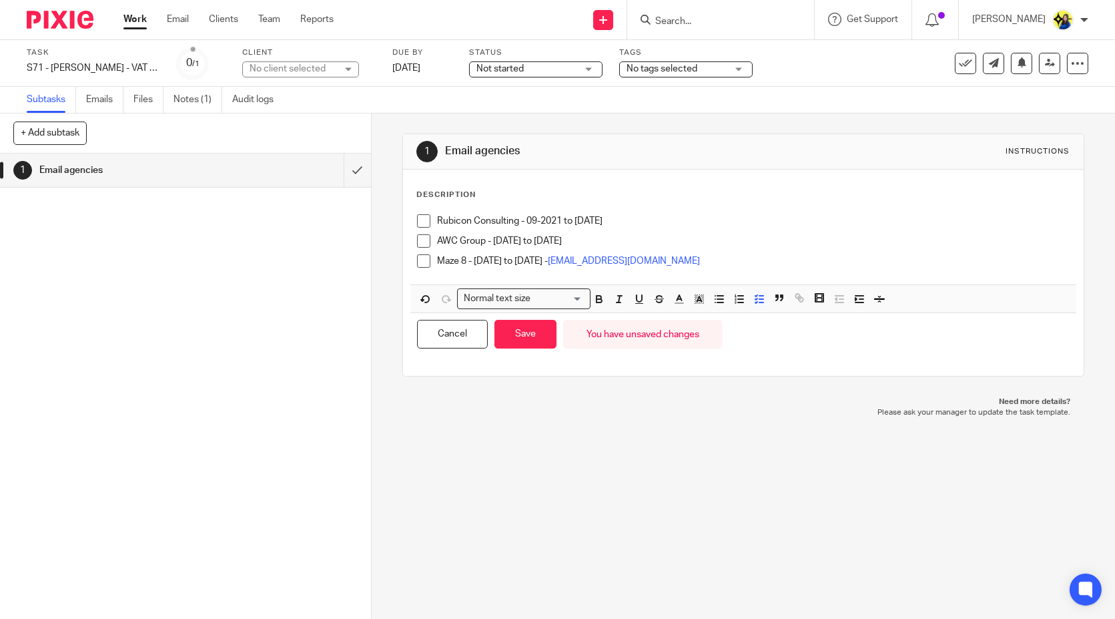
click at [659, 247] on p "AWC Group - 22-01-2023 to 22-11-2024" at bounding box center [753, 240] width 632 height 13
click at [655, 224] on p "Rubicon Consulting - 09-2021 to 21-12-2022" at bounding box center [753, 220] width 632 height 13
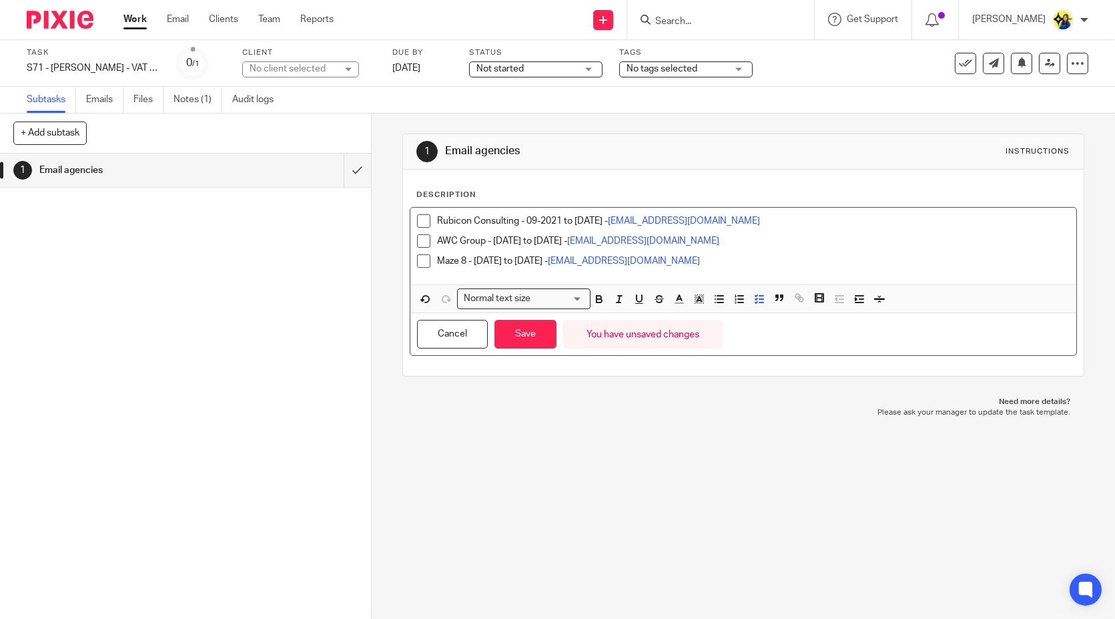
drag, startPoint x: 575, startPoint y: 425, endPoint x: 457, endPoint y: 376, distance: 127.8
click at [566, 420] on div "1 Email agencies Instructions Description Rubicon Consulting - 09-2021 to 21-12…" at bounding box center [744, 365] width 744 height 505
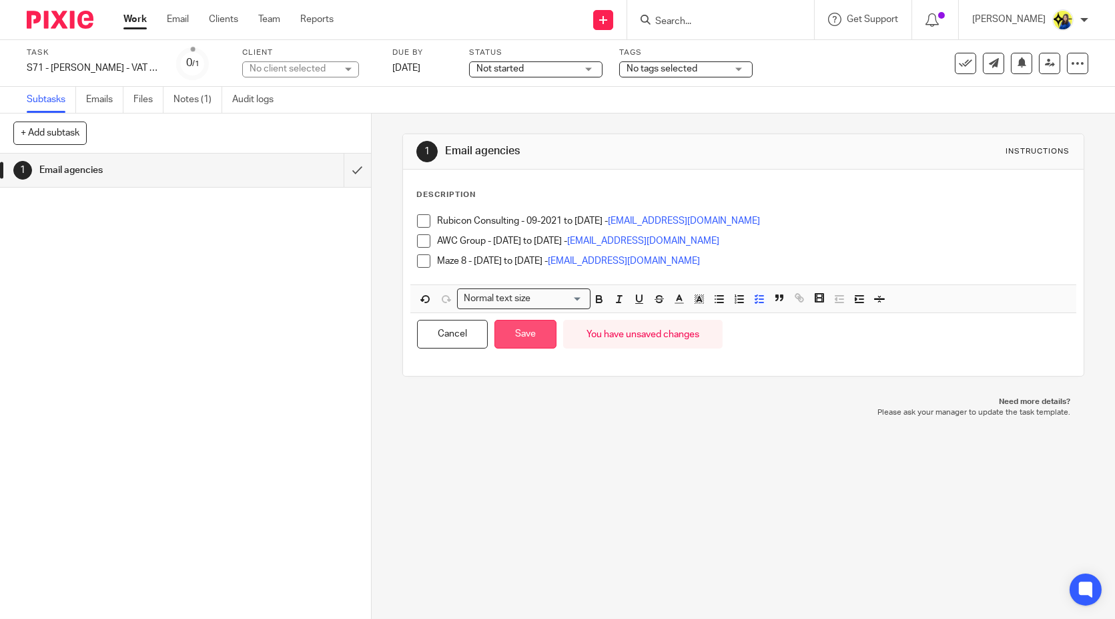
click at [515, 330] on button "Save" at bounding box center [526, 334] width 62 height 29
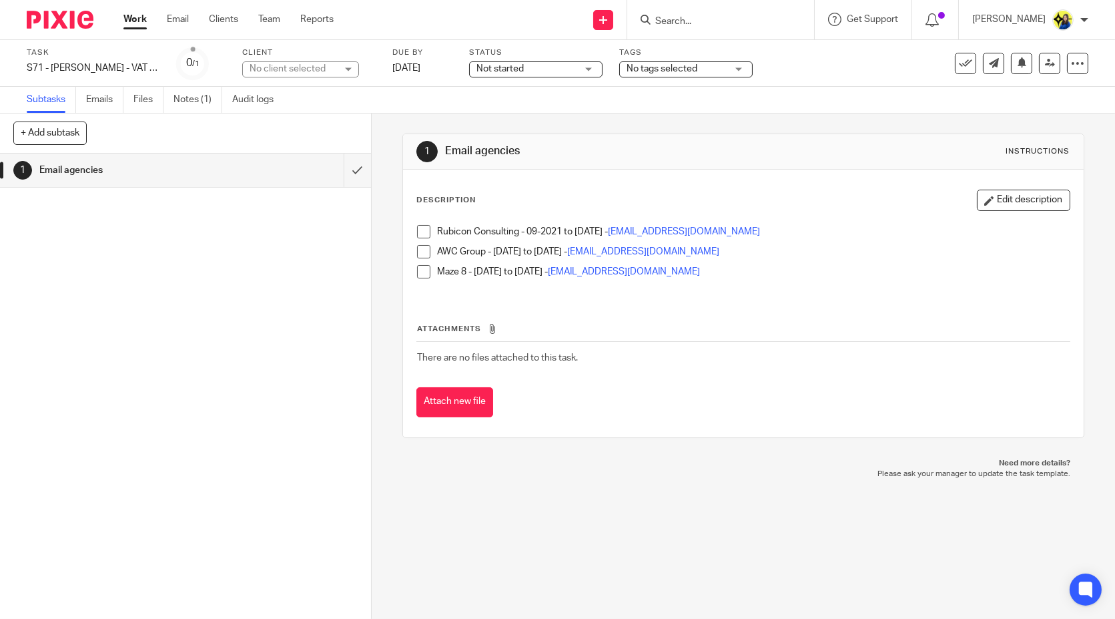
click at [515, 65] on span "Not started" at bounding box center [500, 68] width 47 height 9
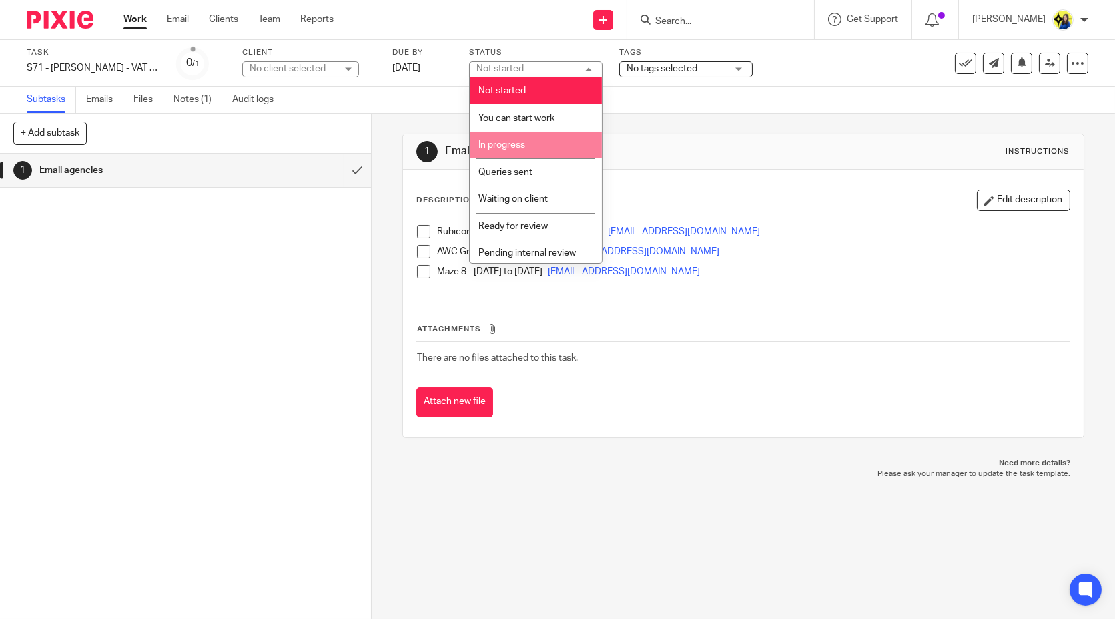
click at [527, 152] on li "In progress" at bounding box center [536, 144] width 132 height 27
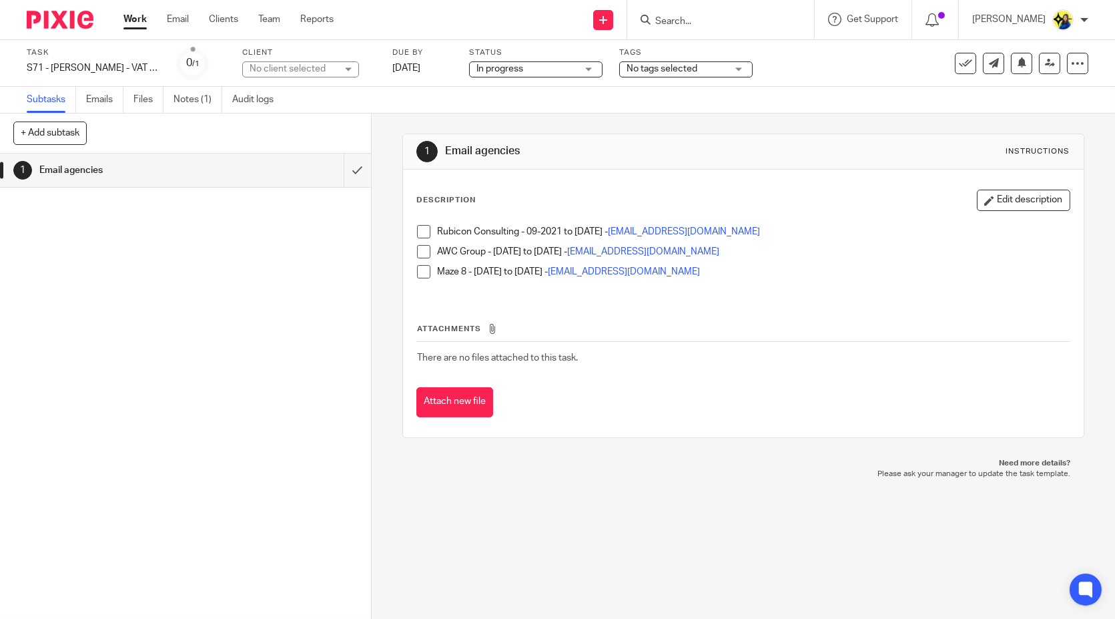
drag, startPoint x: 581, startPoint y: 483, endPoint x: 564, endPoint y: 449, distance: 38.8
click at [581, 483] on div "1 Email agencies Instructions Description Edit description Rubicon Consulting -…" at bounding box center [744, 365] width 744 height 505
click at [242, 250] on div "1 Email agencies" at bounding box center [185, 386] width 371 height 465
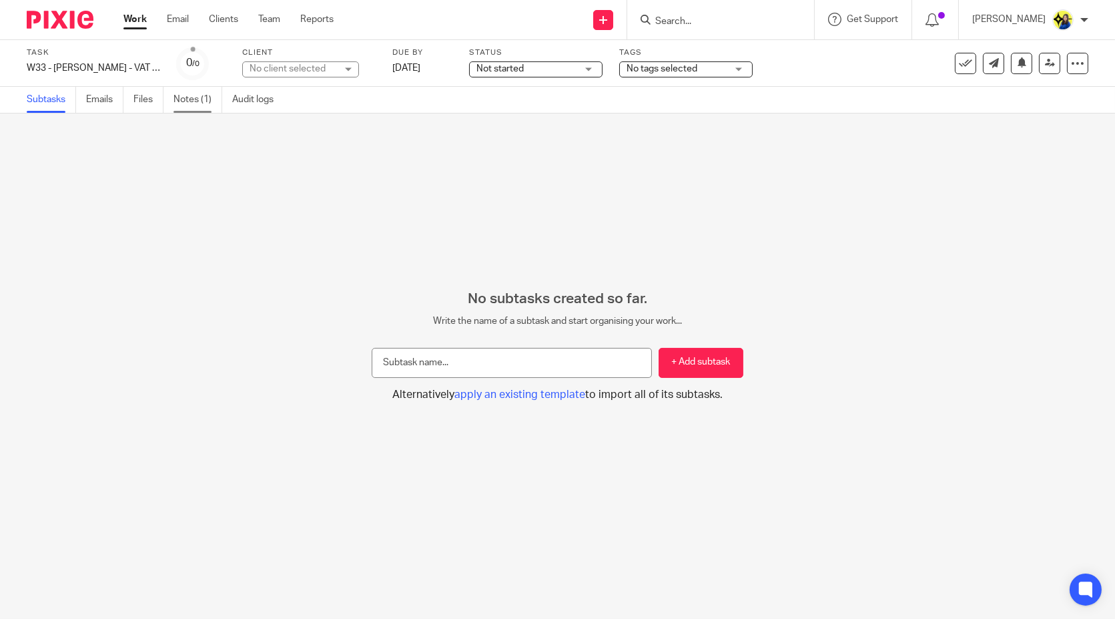
click at [180, 104] on link "Notes (1)" at bounding box center [198, 100] width 49 height 26
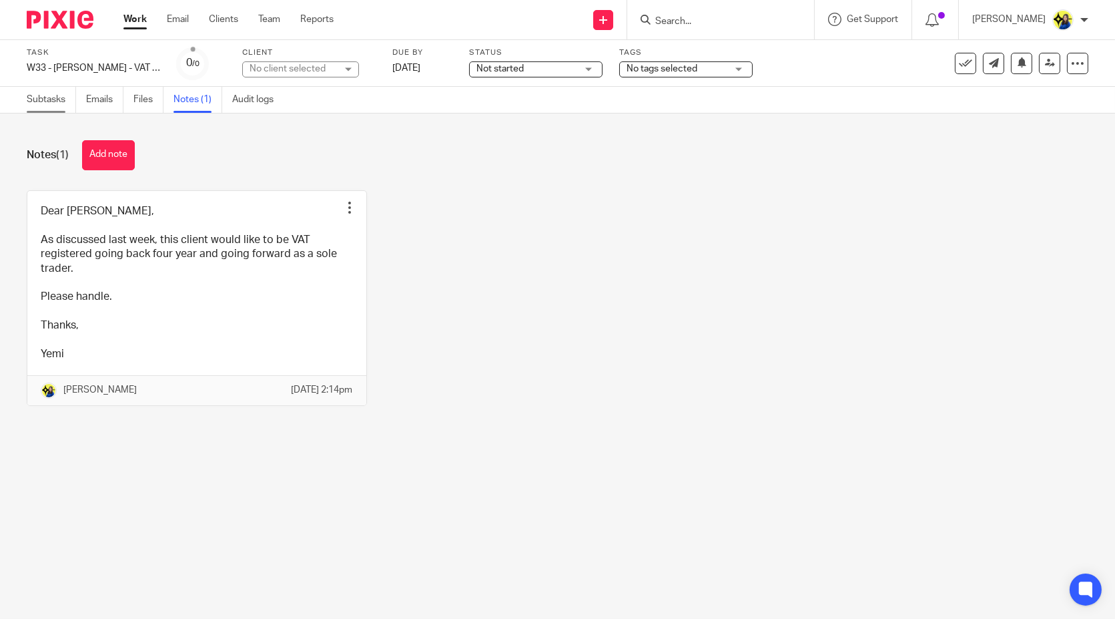
click at [30, 101] on link "Subtasks" at bounding box center [51, 100] width 49 height 26
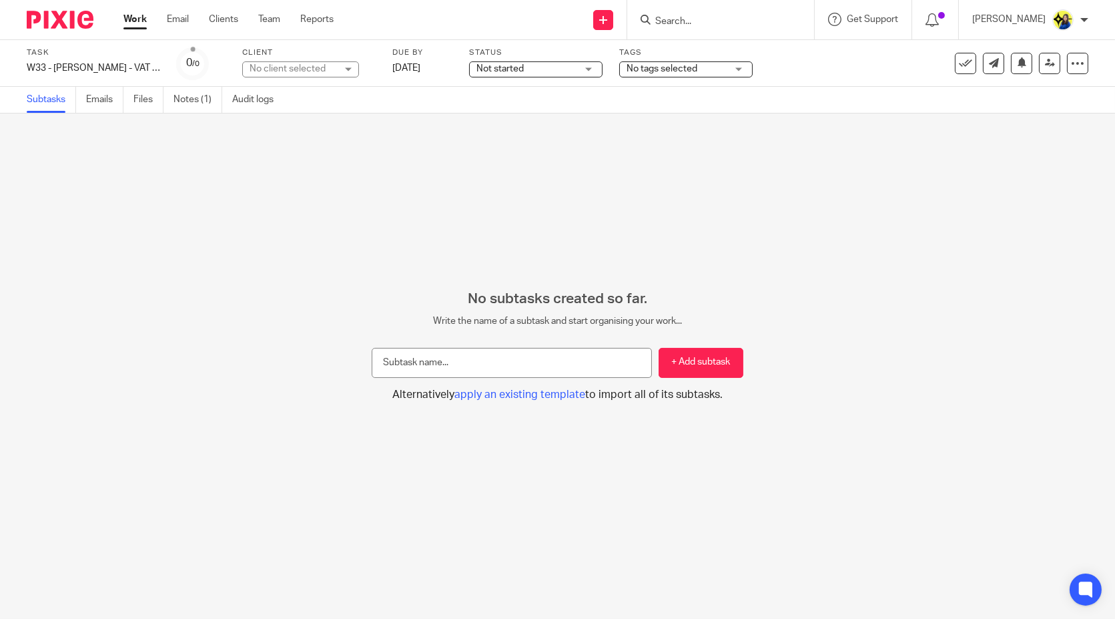
click at [769, 21] on input "Search" at bounding box center [714, 22] width 120 height 12
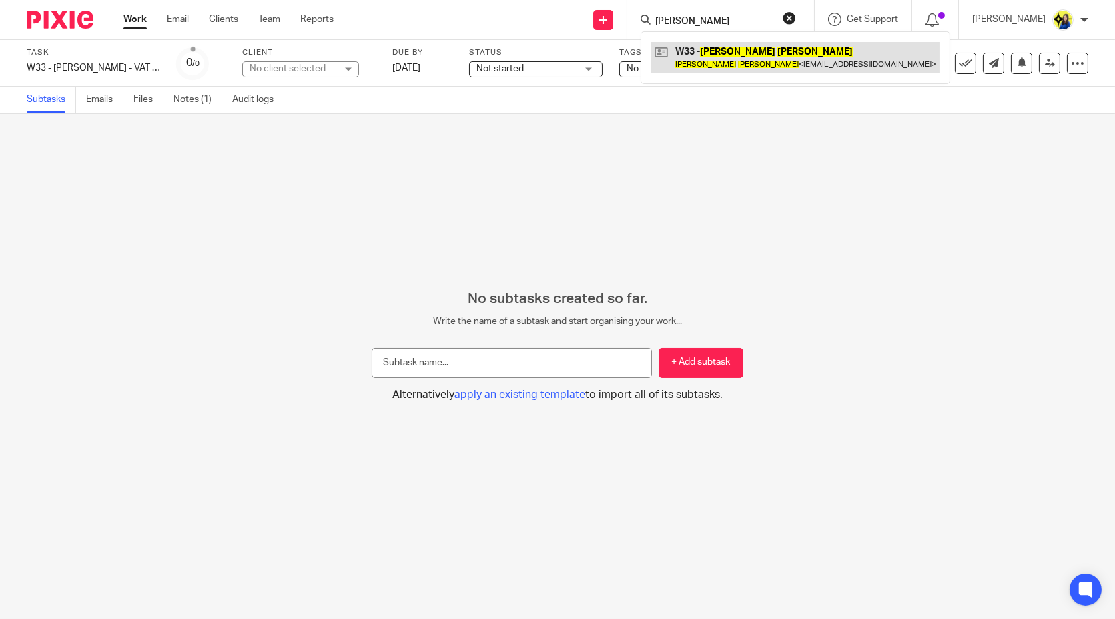
type input "thomas watts"
click at [855, 61] on link at bounding box center [795, 57] width 288 height 31
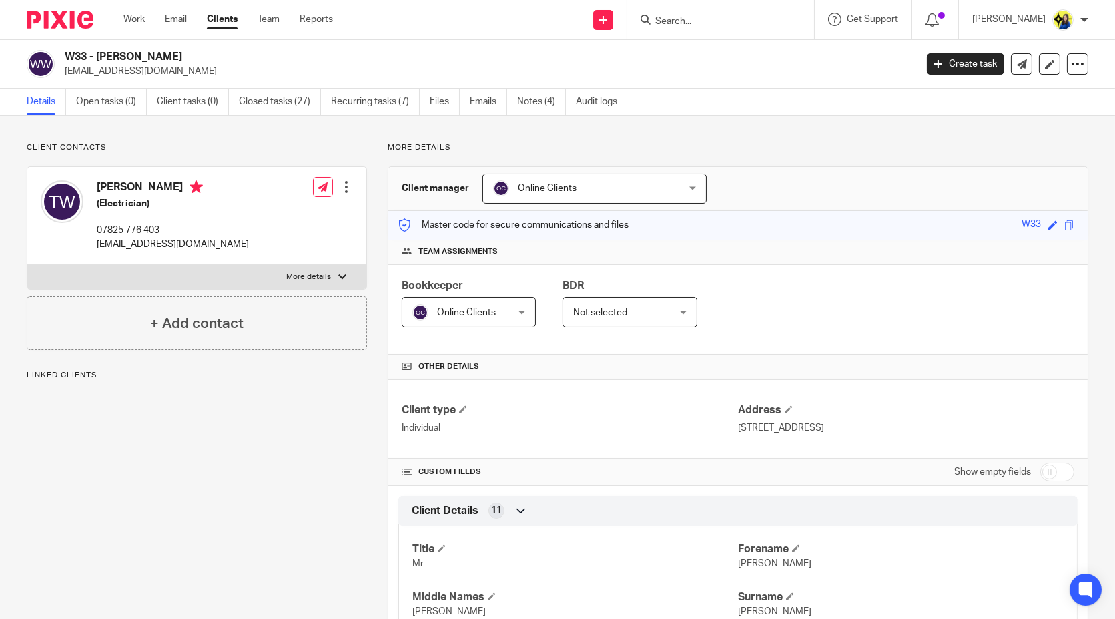
drag, startPoint x: 63, startPoint y: 56, endPoint x: 215, endPoint y: 57, distance: 151.5
click at [215, 57] on div "W33 - [PERSON_NAME] [EMAIL_ADDRESS][DOMAIN_NAME]" at bounding box center [467, 64] width 880 height 28
copy h2 "W33 - [PERSON_NAME]"
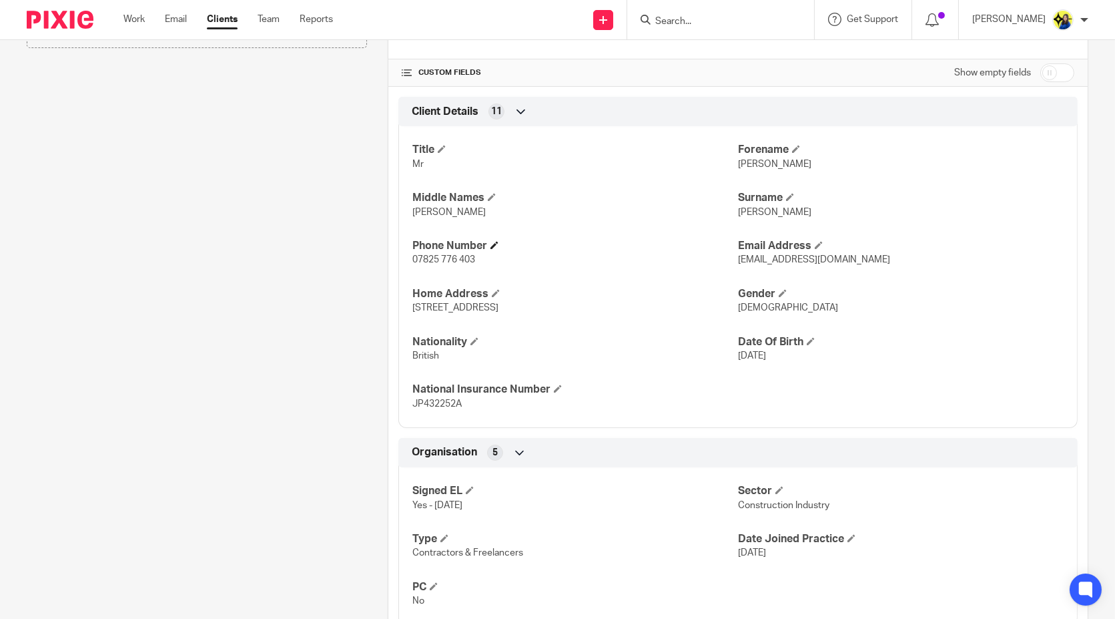
scroll to position [445, 0]
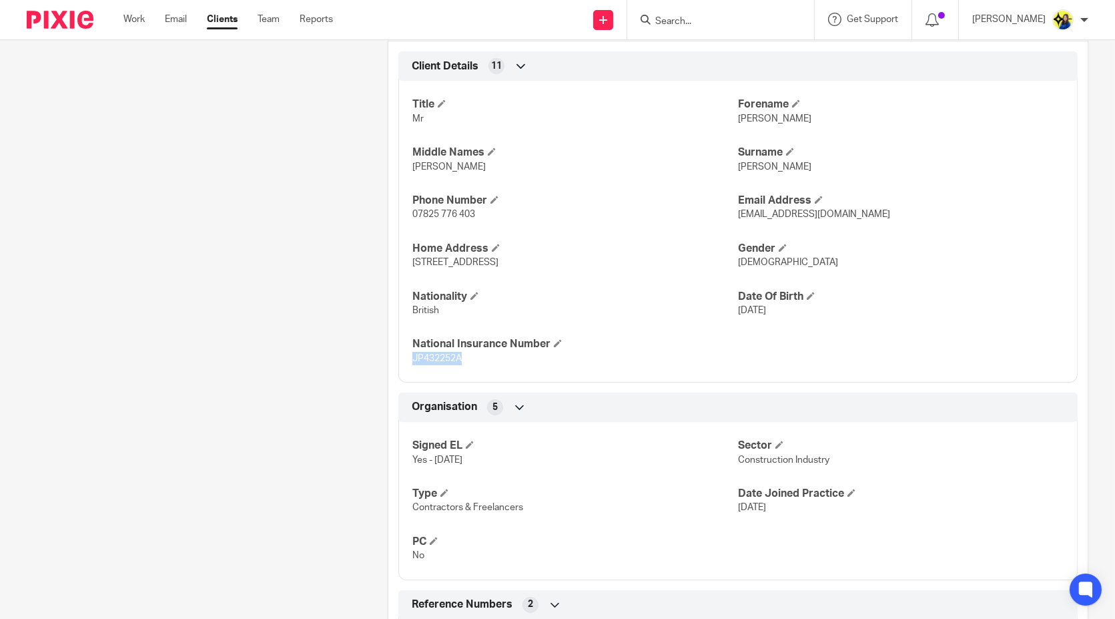
drag, startPoint x: 472, startPoint y: 363, endPoint x: 406, endPoint y: 358, distance: 65.6
click at [406, 358] on div "Title Mr [PERSON_NAME] Middle Names [PERSON_NAME] [PERSON_NAME] Phone Number 07…" at bounding box center [737, 227] width 679 height 312
copy span "JP432252A"
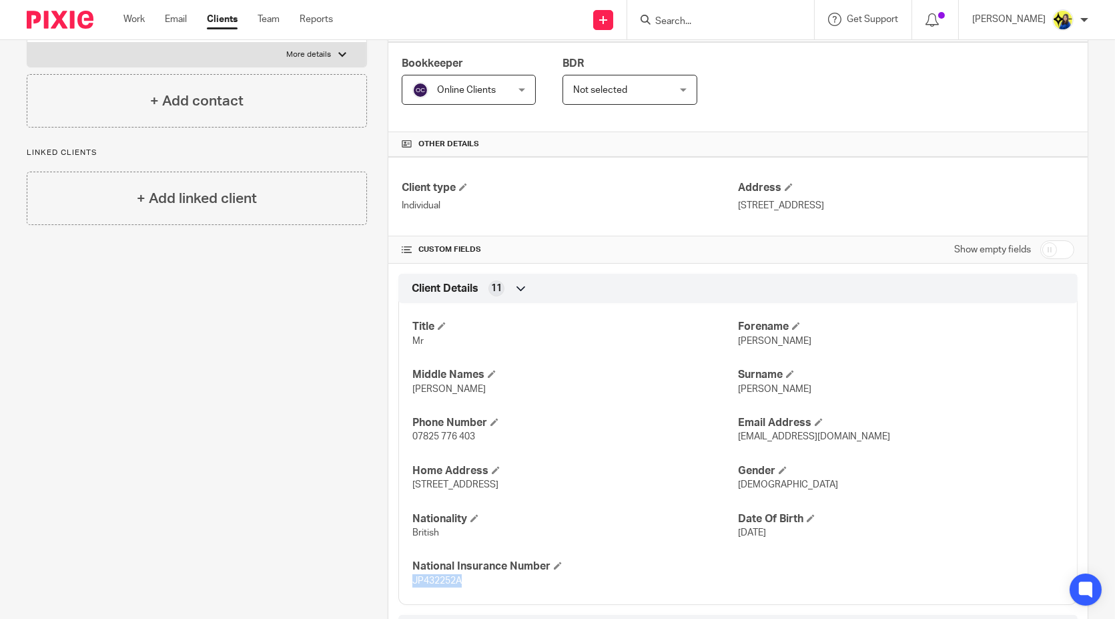
scroll to position [0, 0]
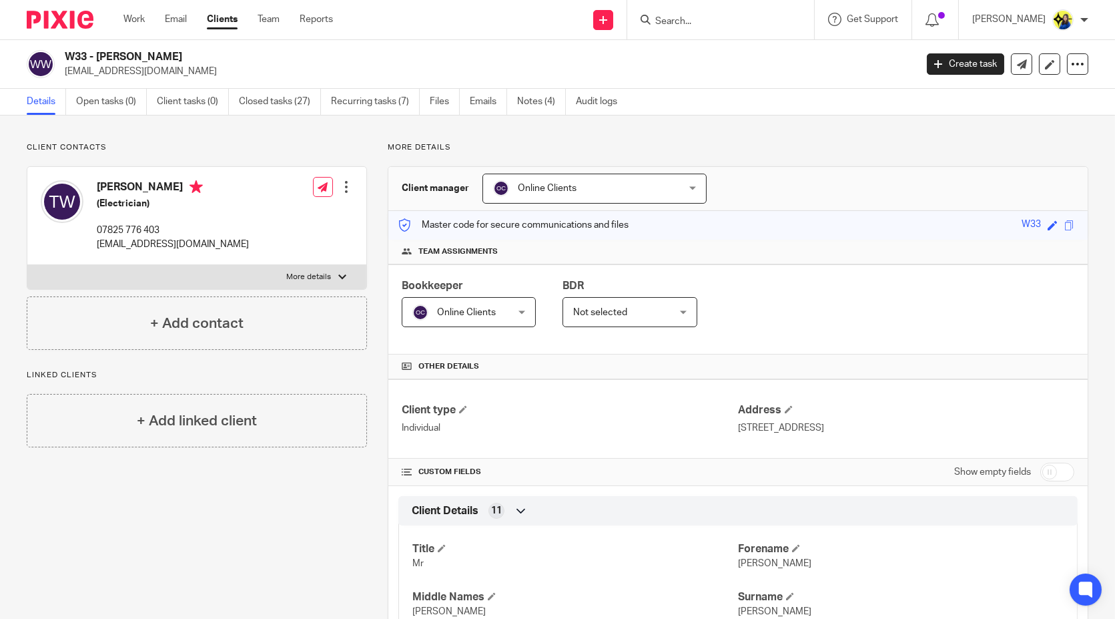
drag, startPoint x: 228, startPoint y: 73, endPoint x: 65, endPoint y: 77, distance: 162.9
click at [65, 77] on p "[EMAIL_ADDRESS][DOMAIN_NAME]" at bounding box center [486, 71] width 842 height 13
copy p "[EMAIL_ADDRESS][DOMAIN_NAME]"
copy p "thomas355watts@btinternet.com"
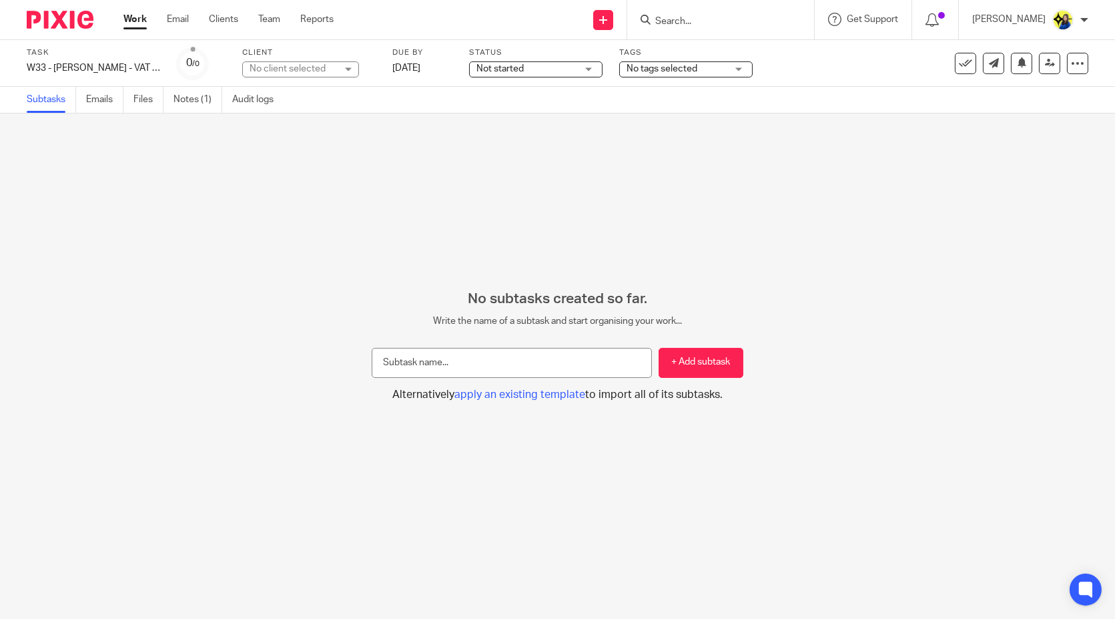
drag, startPoint x: 198, startPoint y: 123, endPoint x: 41, endPoint y: 112, distance: 156.5
click at [196, 125] on div "No subtasks created so far. Write the name of a subtask and start organising yo…" at bounding box center [557, 365] width 1115 height 505
click at [587, 363] on input "text" at bounding box center [512, 363] width 280 height 30
type input "Email agencies"
click at [674, 371] on button "+ Add subtask" at bounding box center [701, 363] width 85 height 30
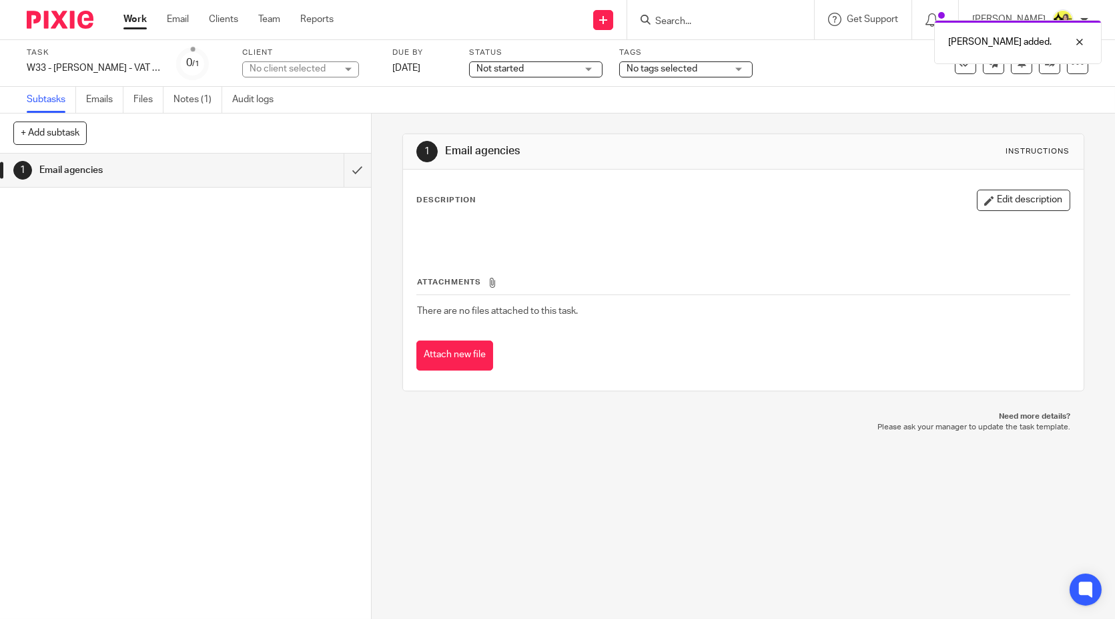
drag, startPoint x: 515, startPoint y: 228, endPoint x: 481, endPoint y: 302, distance: 81.5
click at [515, 228] on p at bounding box center [743, 231] width 652 height 13
click at [997, 202] on button "Edit description" at bounding box center [1023, 200] width 93 height 21
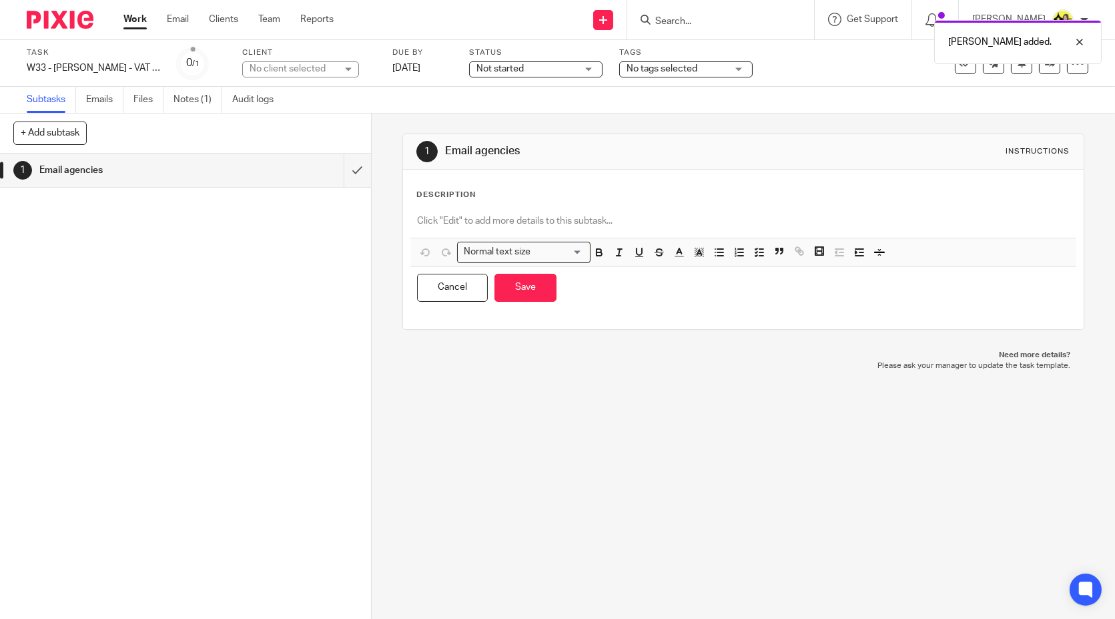
click at [527, 199] on div "Description" at bounding box center [742, 195] width 653 height 11
click at [514, 222] on p at bounding box center [743, 220] width 652 height 13
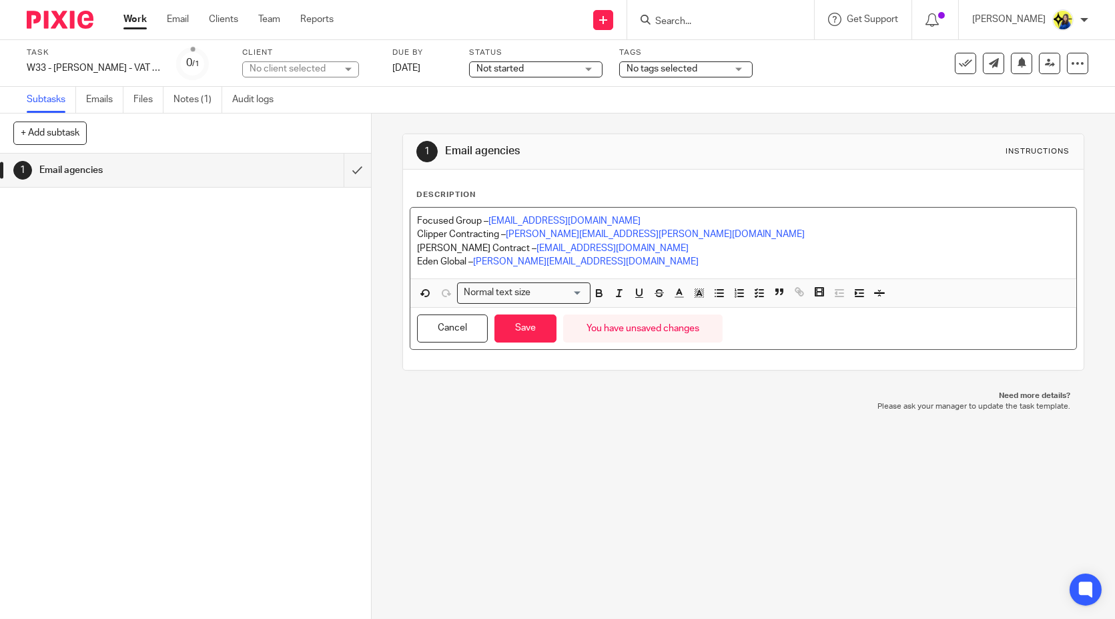
click at [417, 214] on p "Focused Group – [EMAIL_ADDRESS][DOMAIN_NAME]" at bounding box center [743, 220] width 652 height 13
click at [756, 296] on icon "button" at bounding box center [760, 293] width 12 height 12
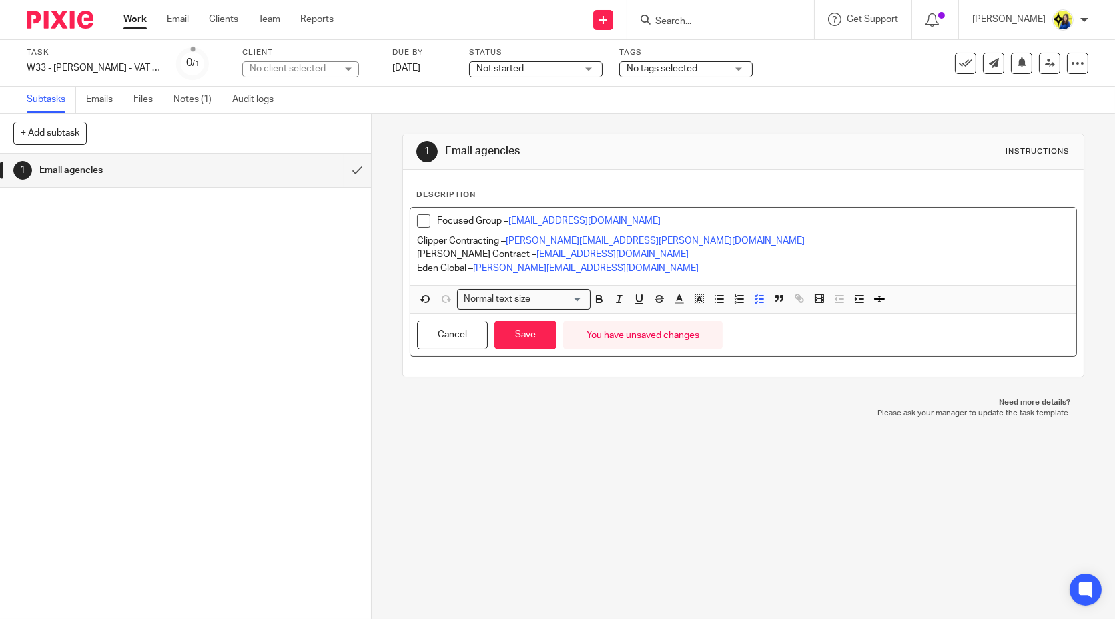
click at [410, 240] on div "Focused Group – [PERSON_NAME][EMAIL_ADDRESS][DOMAIN_NAME] Clipper Contracting –…" at bounding box center [742, 246] width 665 height 77
click at [756, 295] on polyline "button" at bounding box center [757, 295] width 2 height 1
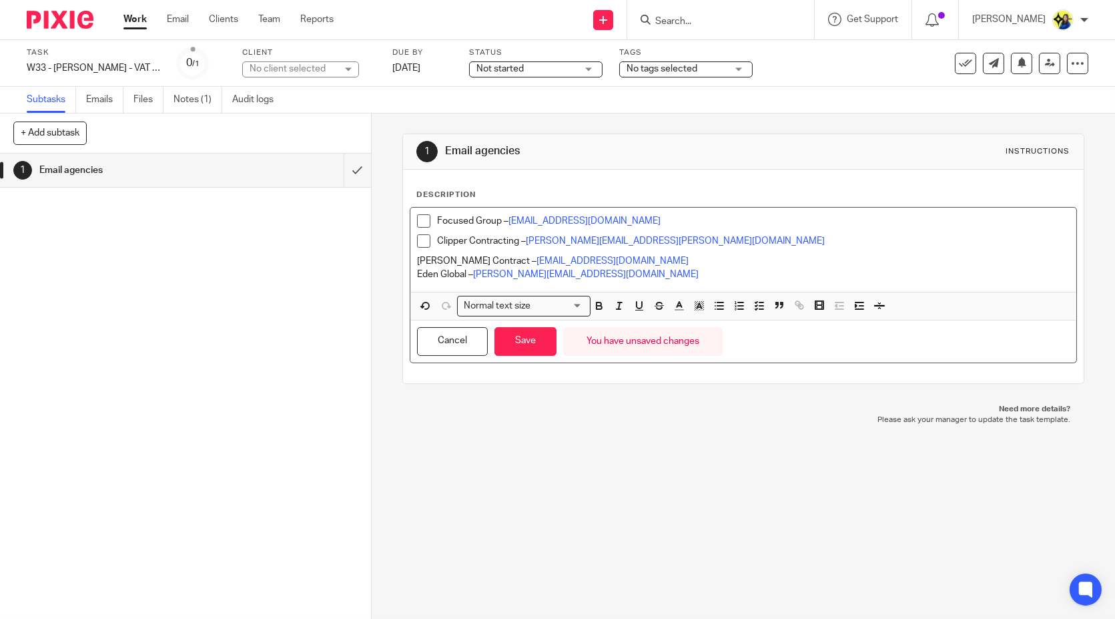
click at [410, 258] on div "Focused Group – [PERSON_NAME][EMAIL_ADDRESS][DOMAIN_NAME] Clipper Contracting –…" at bounding box center [742, 250] width 665 height 84
click at [756, 300] on icon "button" at bounding box center [760, 306] width 12 height 12
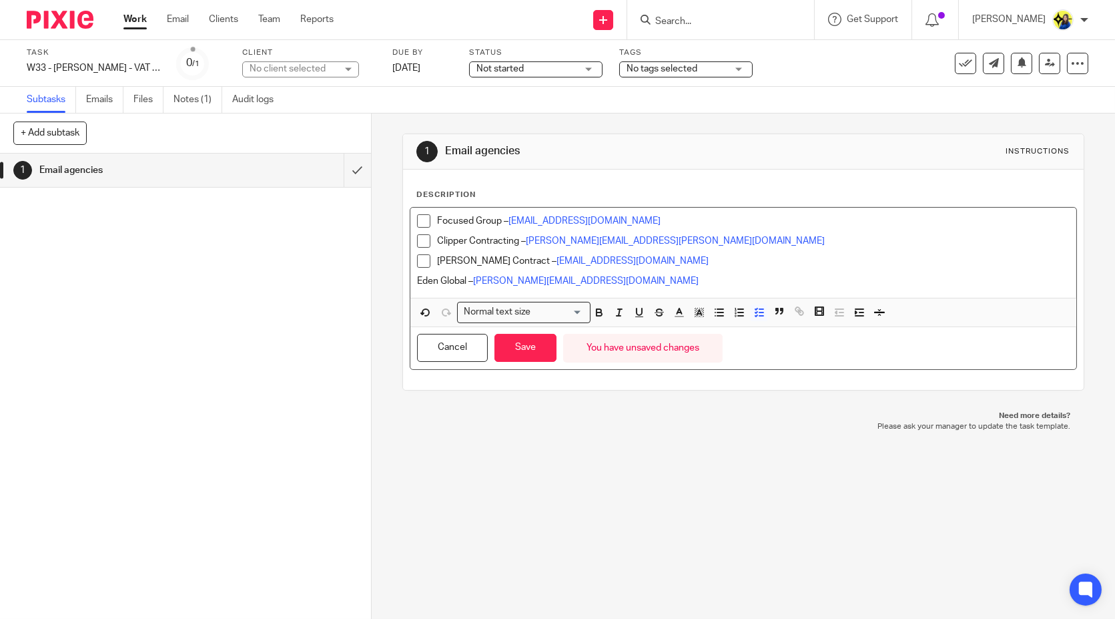
click at [417, 276] on p "Eden Global – [PERSON_NAME][EMAIL_ADDRESS][DOMAIN_NAME]" at bounding box center [743, 280] width 652 height 13
click at [754, 311] on icon "button" at bounding box center [760, 312] width 12 height 12
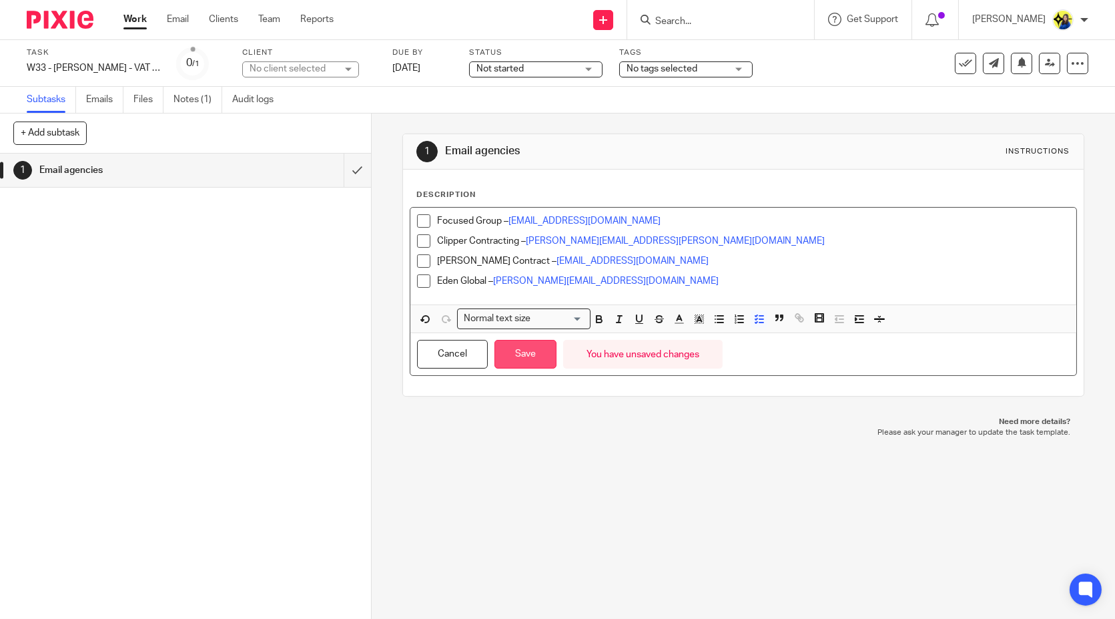
click at [521, 363] on button "Save" at bounding box center [526, 354] width 62 height 29
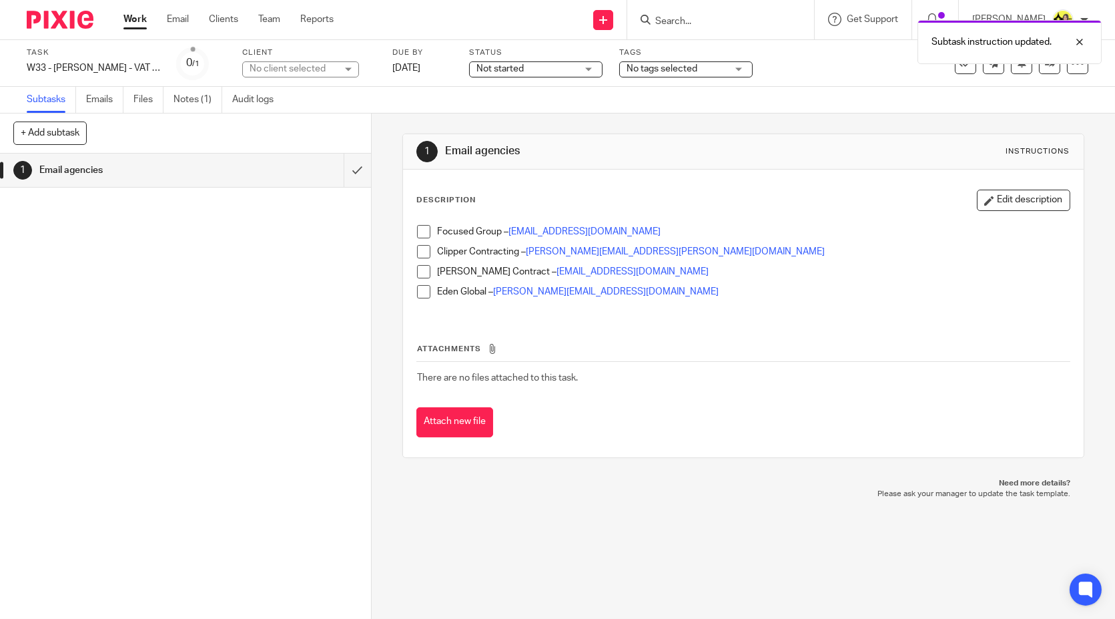
click at [539, 73] on span "Not started" at bounding box center [527, 69] width 100 height 14
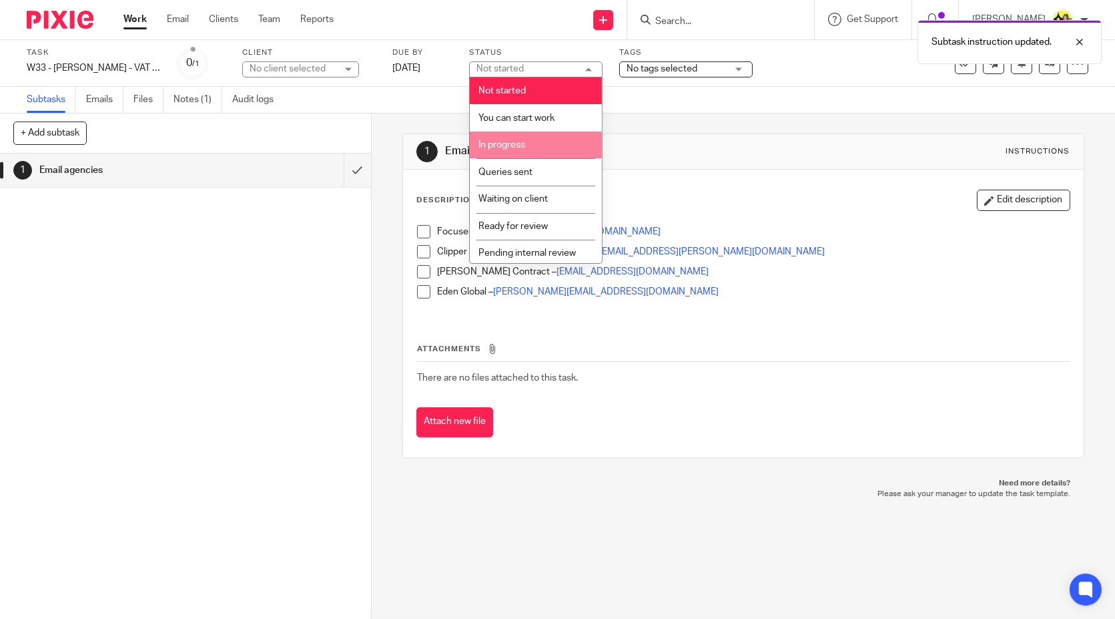
click at [549, 141] on li "In progress" at bounding box center [536, 144] width 132 height 27
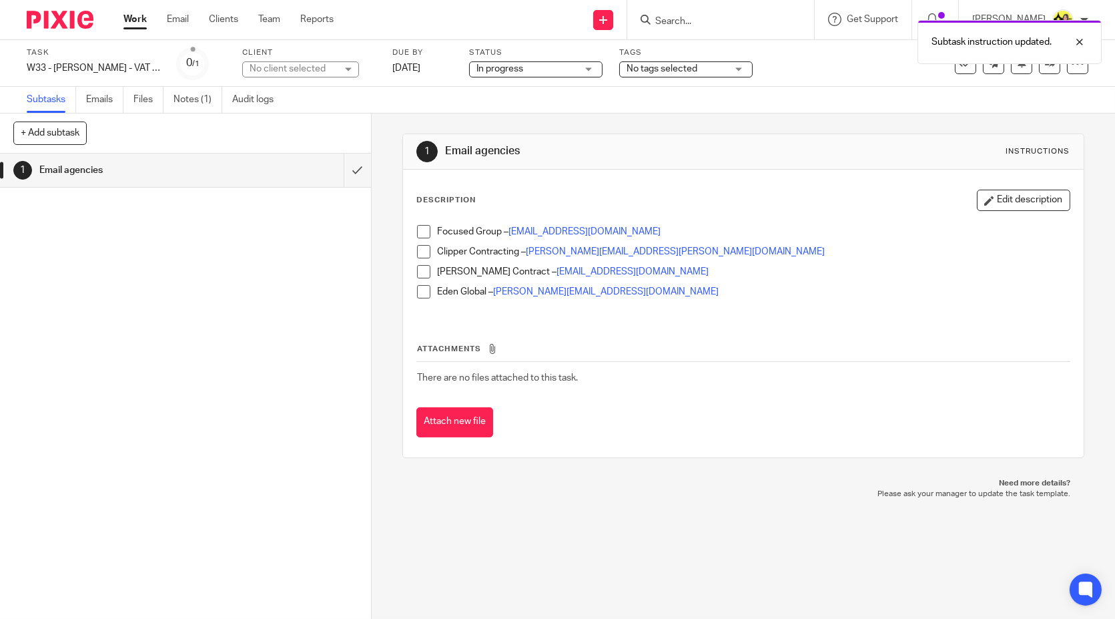
click at [557, 512] on div "1 Email agencies Instructions Description Edit description Focused Group – [PER…" at bounding box center [744, 365] width 744 height 505
click at [190, 326] on div "1 Email agencies" at bounding box center [185, 386] width 371 height 465
click at [768, 23] on input "Search" at bounding box center [714, 22] width 120 height 12
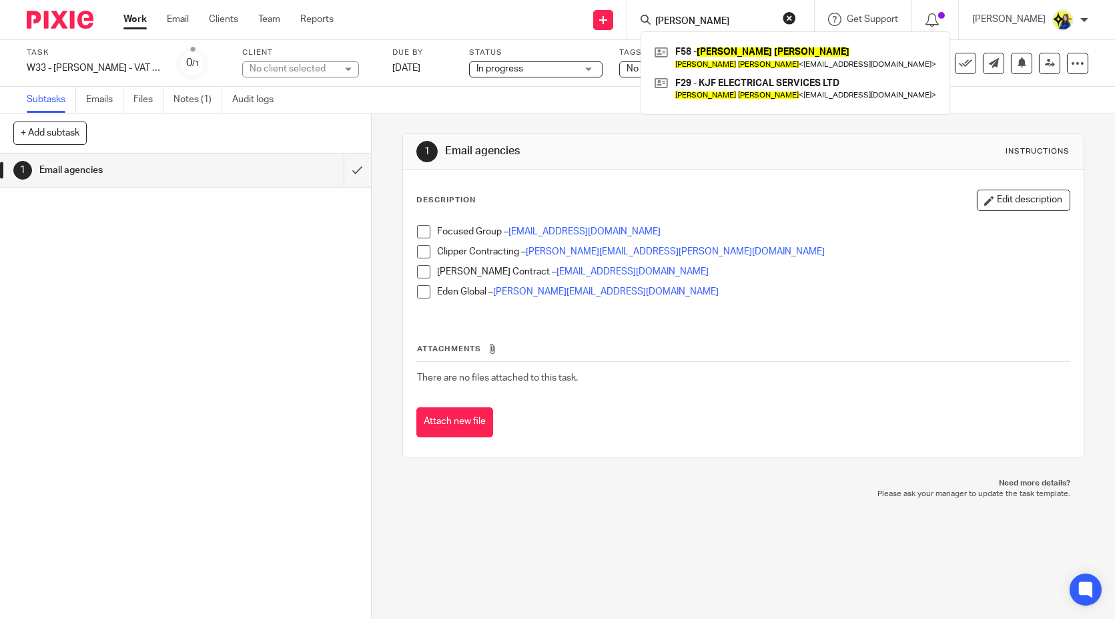
type input "kevin farley"
drag, startPoint x: 531, startPoint y: 550, endPoint x: 573, endPoint y: 592, distance: 59.0
click at [532, 551] on div "1 Email agencies Instructions Description Edit description Focused Group – fari…" at bounding box center [744, 365] width 744 height 505
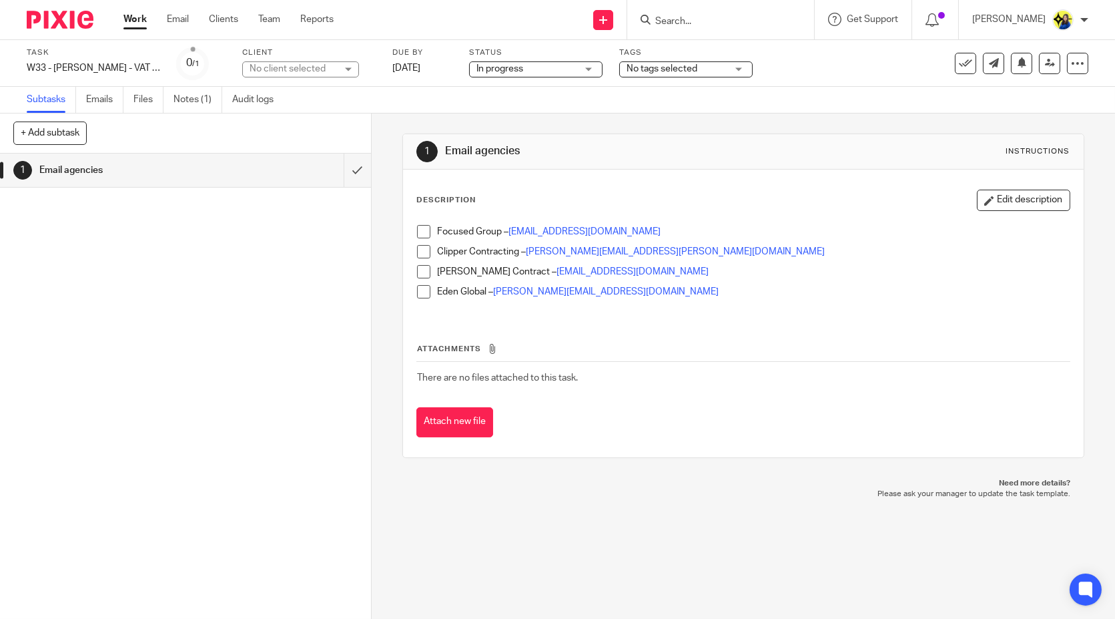
click at [601, 596] on div "1 Email agencies Instructions Description Edit description Focused Group – fari…" at bounding box center [744, 365] width 744 height 505
click at [772, 17] on input "Search" at bounding box center [714, 22] width 120 height 12
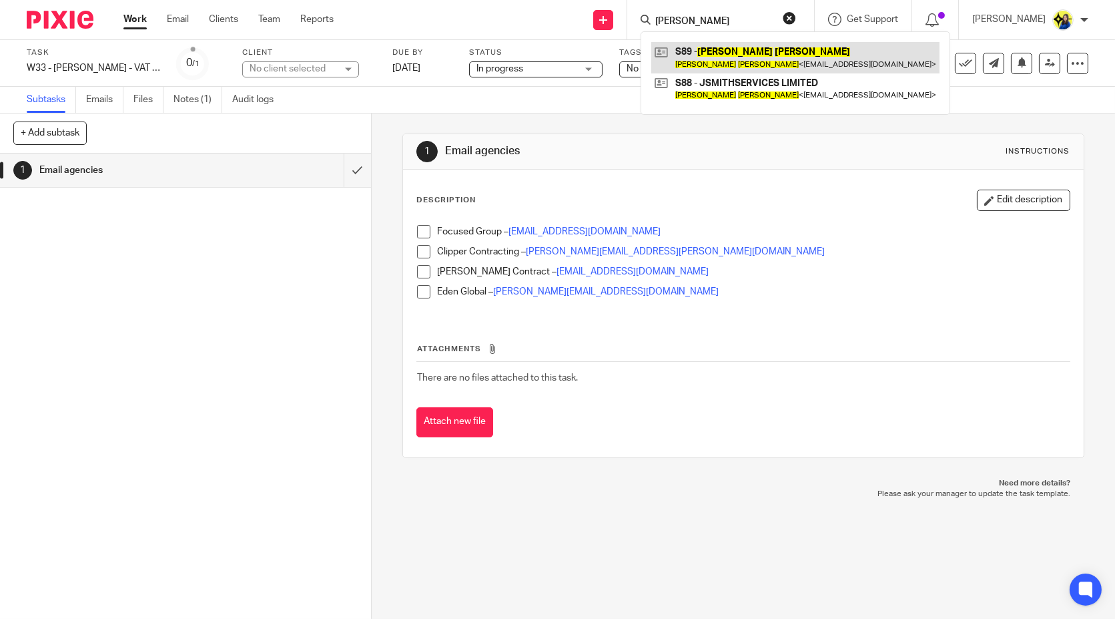
type input "joseph smith"
click at [790, 45] on link at bounding box center [795, 57] width 288 height 31
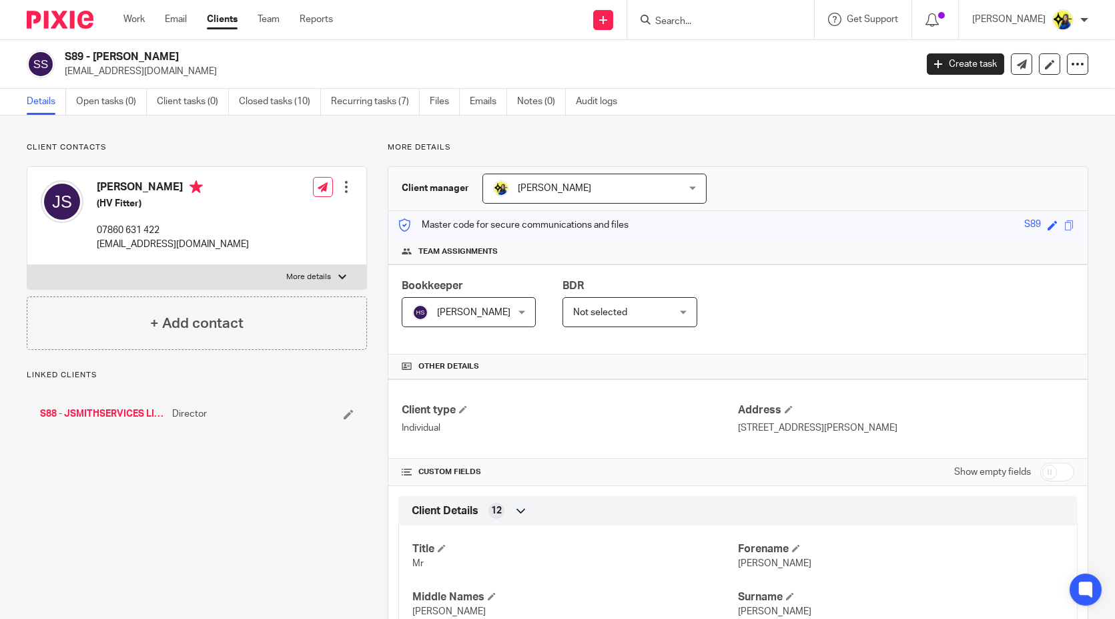
click at [107, 59] on h2 "S89 - [PERSON_NAME]" at bounding box center [402, 57] width 674 height 14
drag, startPoint x: 215, startPoint y: 70, endPoint x: 65, endPoint y: 80, distance: 150.5
click at [65, 80] on div "S89 - JOSEPH SMITH josephdavidsmith1986@gmail.com Create task Update from Compa…" at bounding box center [557, 64] width 1115 height 49
click at [162, 149] on p "Client contacts" at bounding box center [197, 147] width 340 height 11
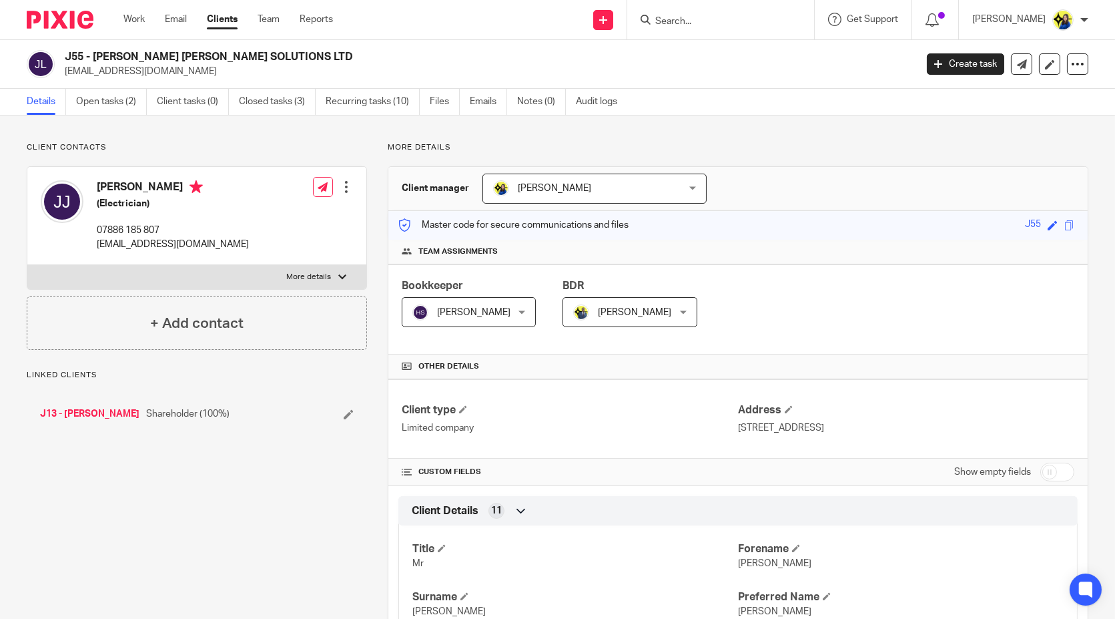
drag, startPoint x: 185, startPoint y: 69, endPoint x: 60, endPoint y: 73, distance: 124.9
click at [60, 73] on div "J55 - [PERSON_NAME] [PERSON_NAME] SOLUTIONS LTD [EMAIL_ADDRESS][DOMAIN_NAME]" at bounding box center [467, 64] width 880 height 28
